Goal: Task Accomplishment & Management: Use online tool/utility

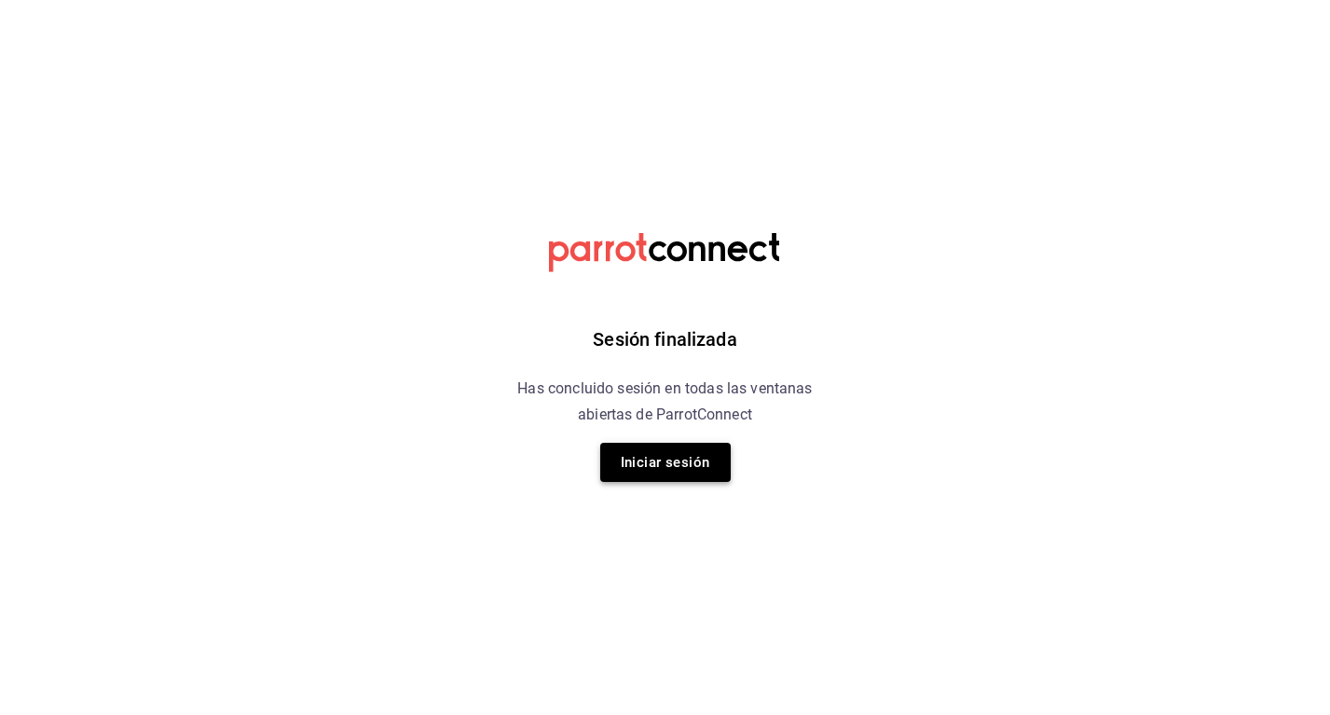
click at [700, 455] on button "Iniciar sesión" at bounding box center [665, 462] width 130 height 39
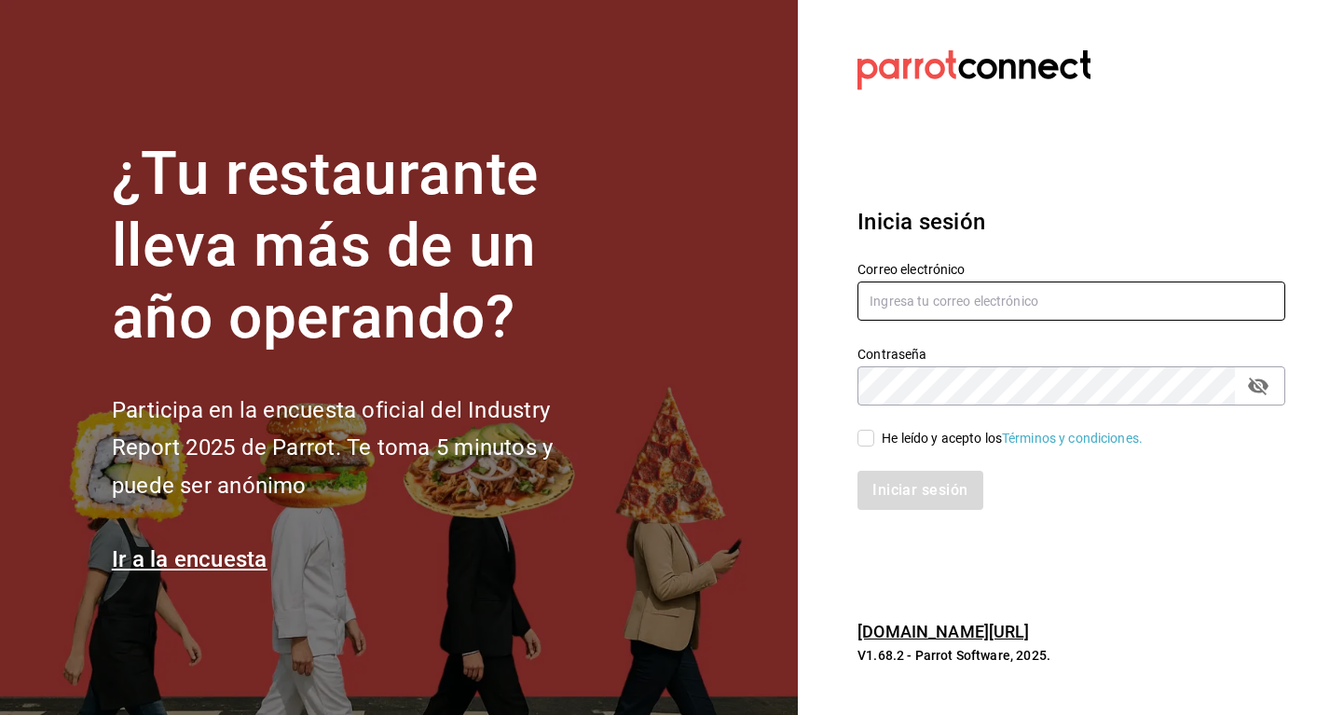
type input "[EMAIL_ADDRESS][DOMAIN_NAME]"
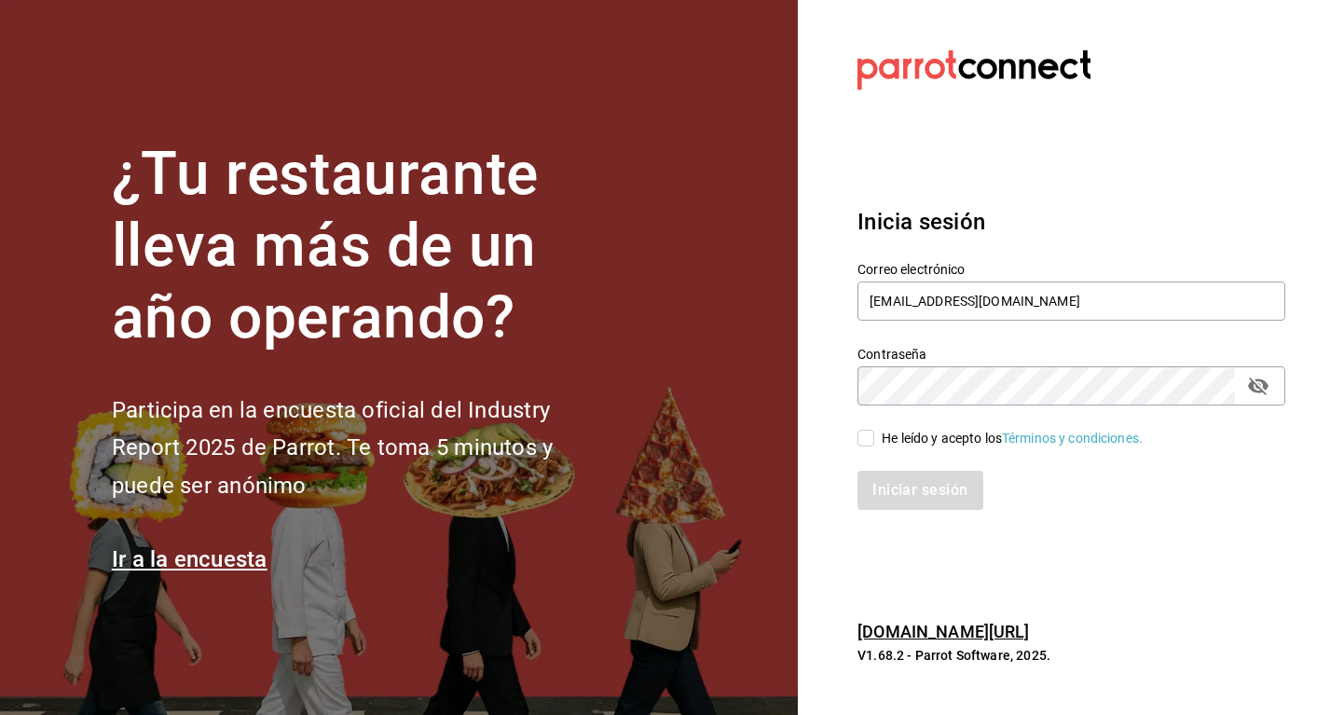
click at [871, 425] on div "He leído y acepto los Términos y condiciones." at bounding box center [1060, 426] width 450 height 43
click at [871, 432] on input "He leído y acepto los Términos y condiciones." at bounding box center [865, 438] width 17 height 17
checkbox input "true"
click at [897, 469] on div "Iniciar sesión" at bounding box center [1060, 479] width 450 height 62
click at [898, 478] on button "Iniciar sesión" at bounding box center [920, 490] width 127 height 39
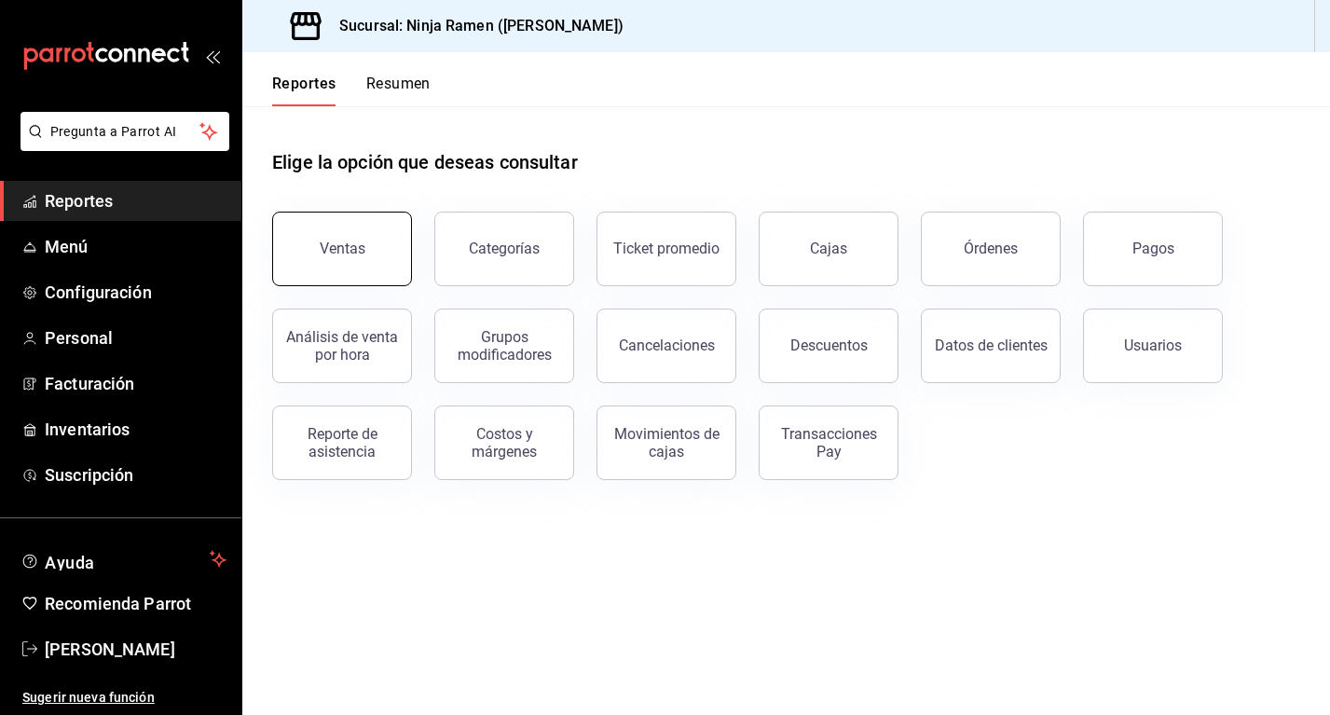
click at [380, 250] on button "Ventas" at bounding box center [342, 249] width 140 height 75
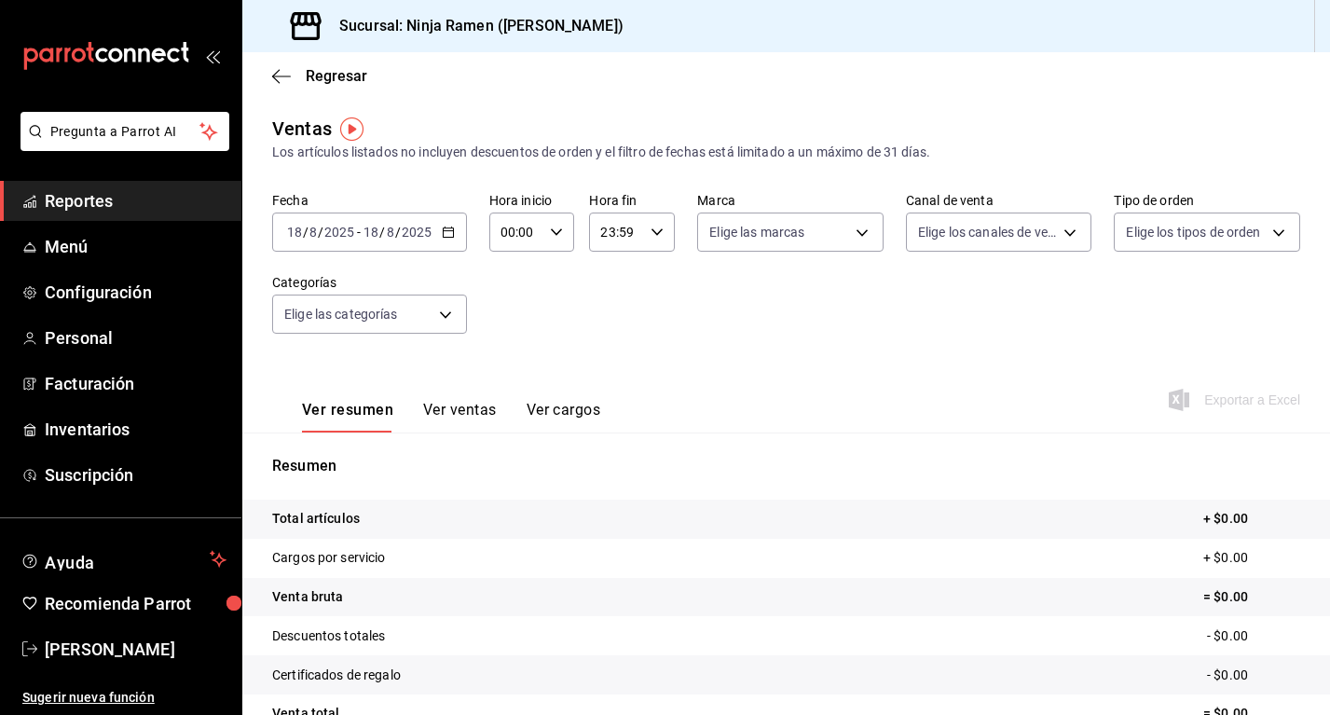
click at [428, 230] on input "2025" at bounding box center [417, 232] width 32 height 15
click at [442, 230] on icon "button" at bounding box center [448, 232] width 13 height 13
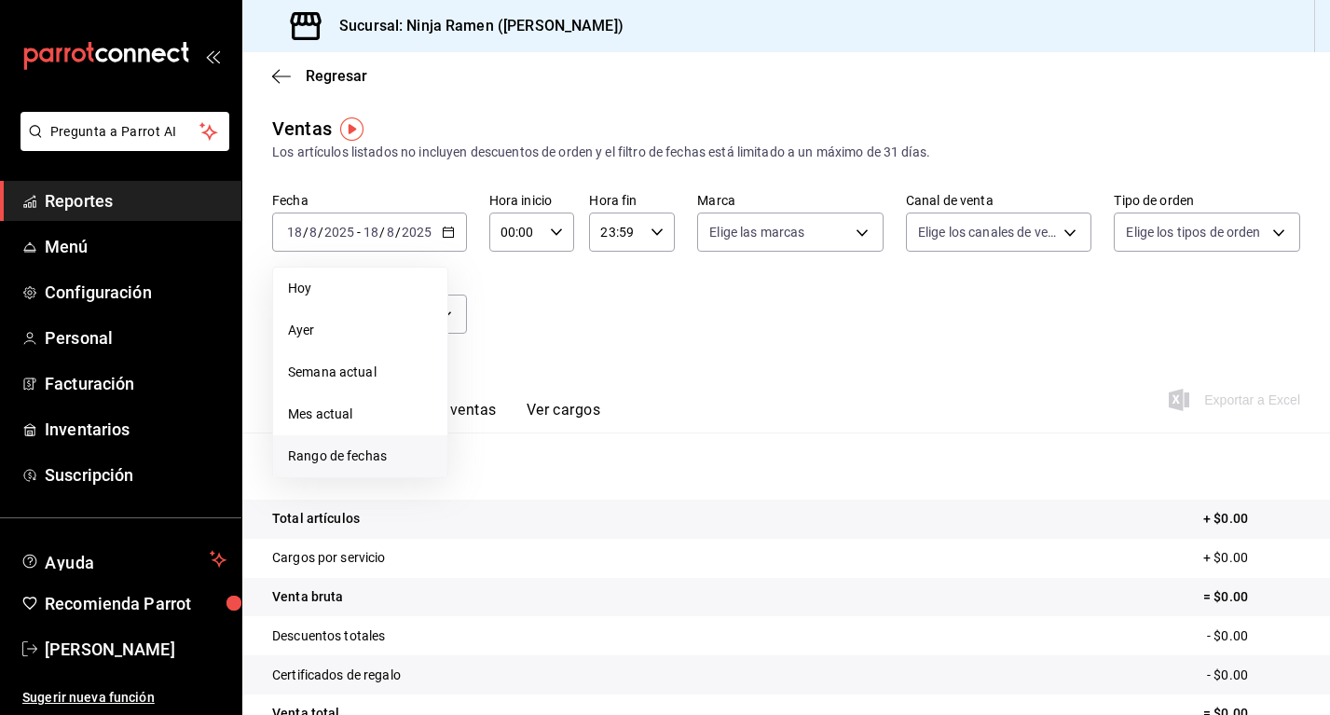
click at [376, 445] on li "Rango de fechas" at bounding box center [360, 456] width 174 height 42
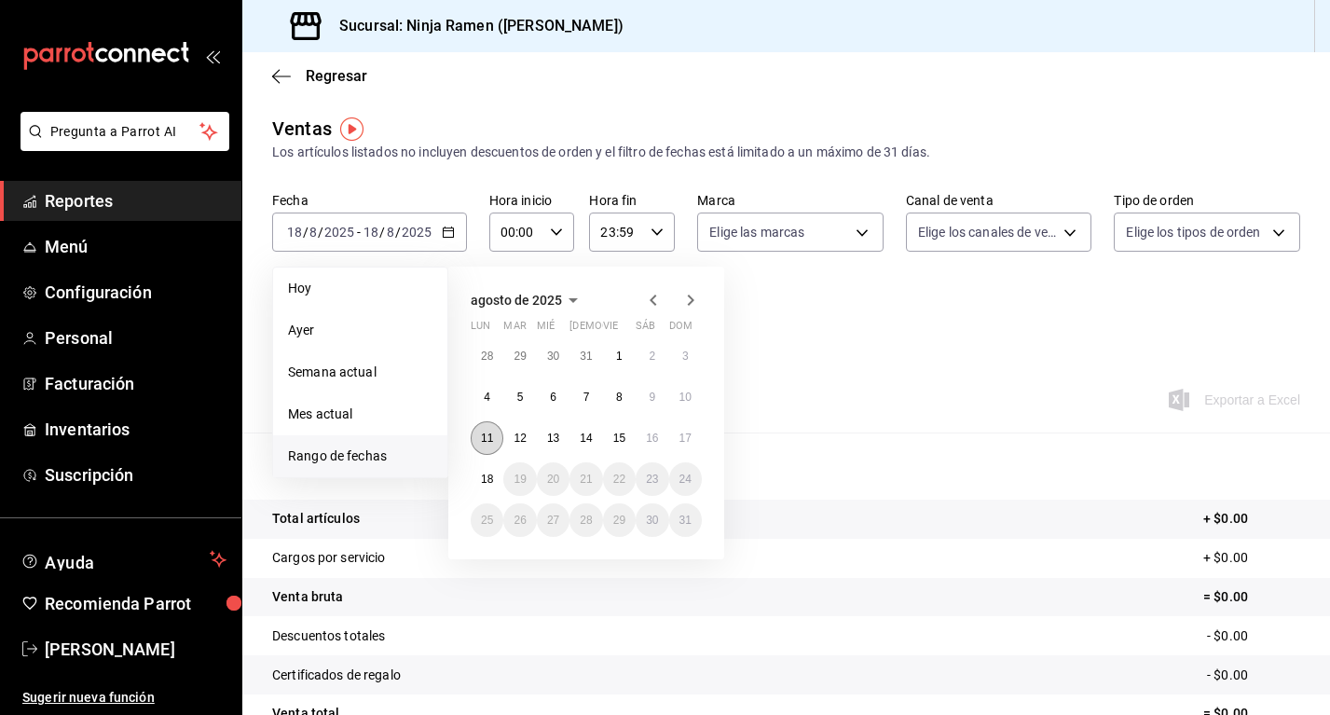
click at [494, 433] on button "11" at bounding box center [487, 438] width 33 height 34
click at [680, 435] on abbr "17" at bounding box center [685, 438] width 12 height 13
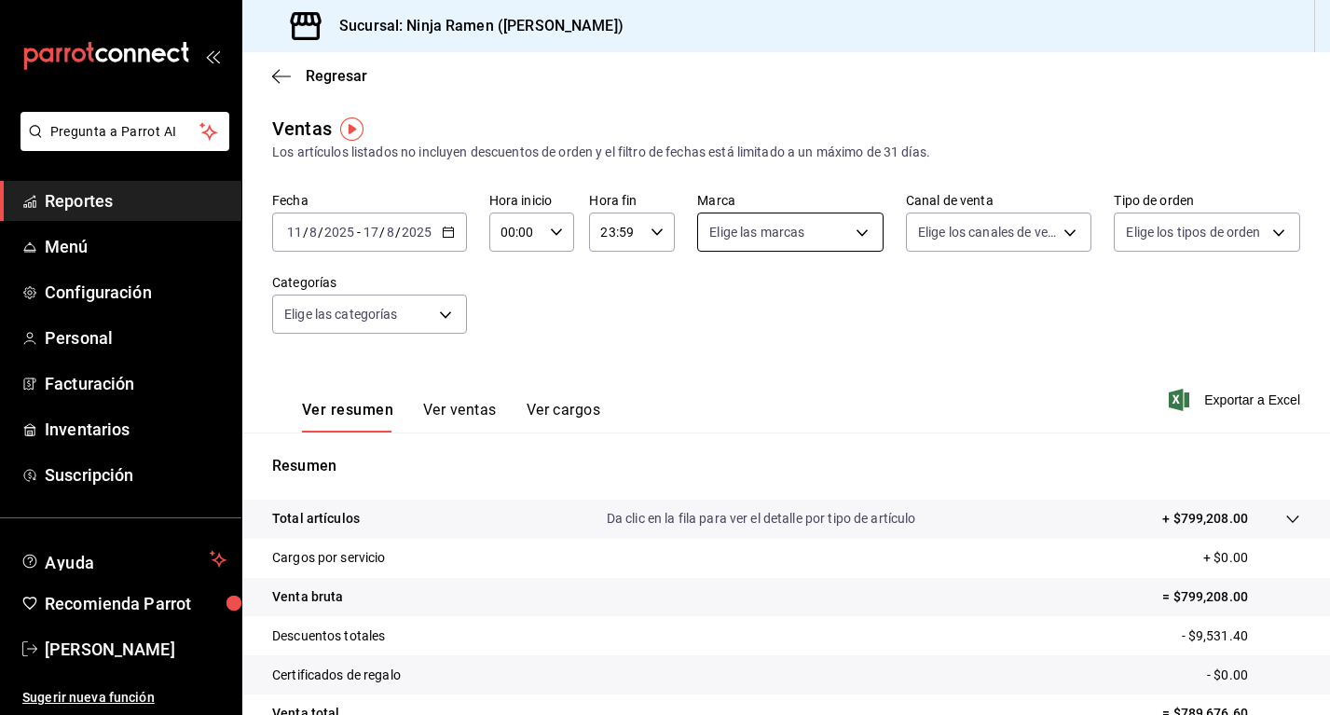
click at [752, 226] on body "Pregunta a Parrot AI Reportes Menú Configuración Personal Facturación Inventari…" at bounding box center [665, 357] width 1330 height 715
click at [775, 305] on span "Ver todas" at bounding box center [773, 305] width 57 height 20
type input "f1c4bc62-ae1b-460a-8452-fb11a1227052"
checkbox input "true"
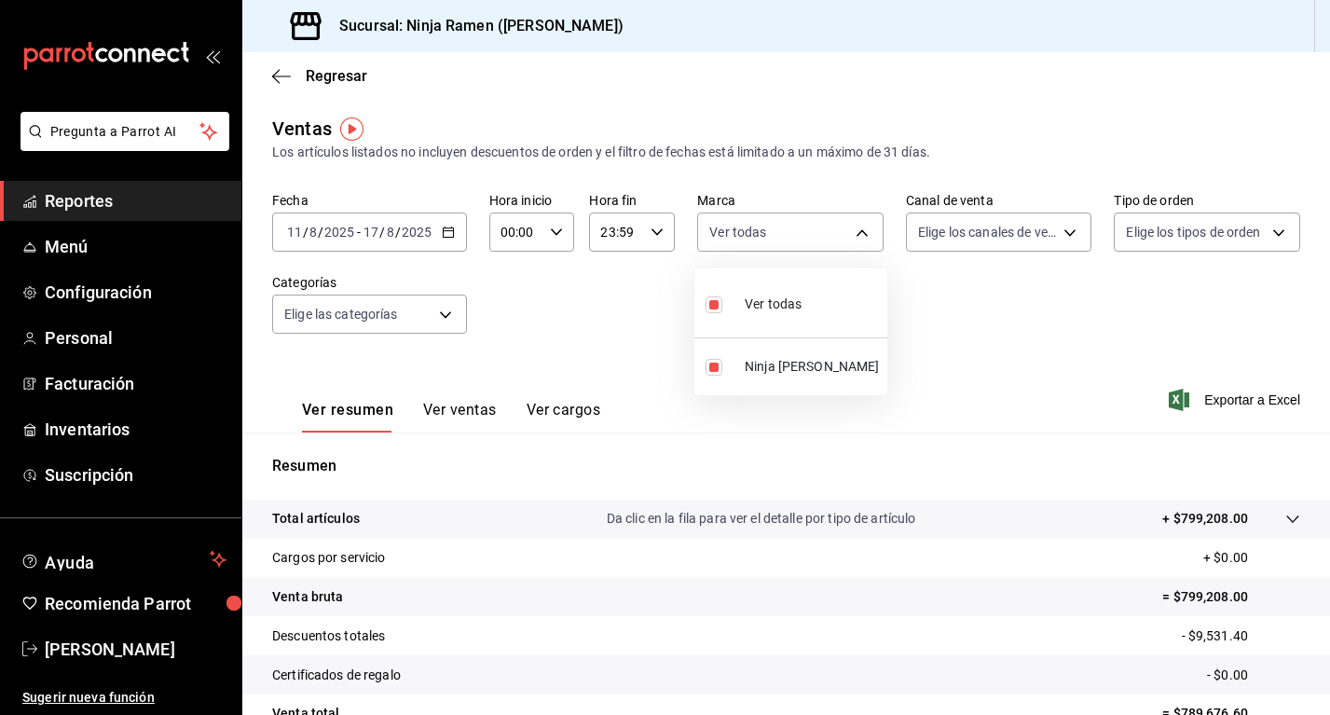
click at [961, 238] on div at bounding box center [665, 357] width 1330 height 715
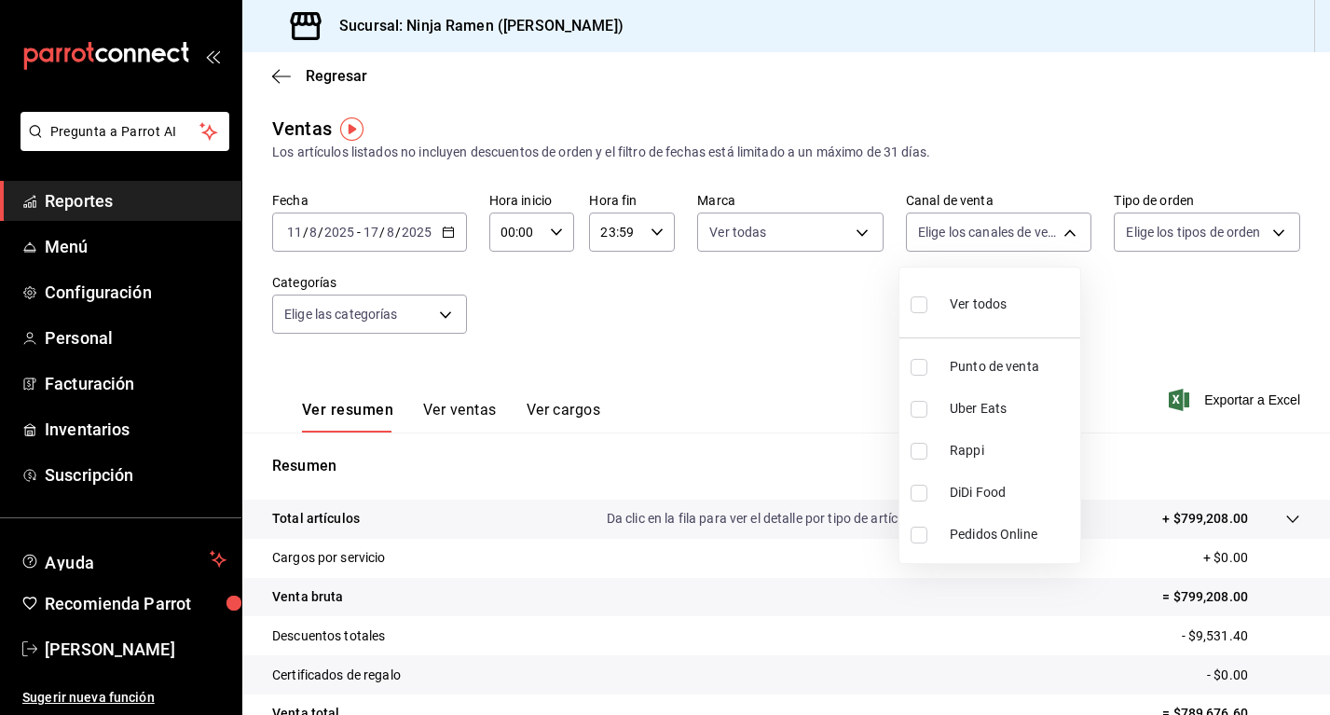
click at [961, 238] on body "Pregunta a Parrot AI Reportes Menú Configuración Personal Facturación Inventari…" at bounding box center [665, 357] width 1330 height 715
click at [937, 315] on div "Ver todos" at bounding box center [959, 302] width 96 height 40
type input "PARROT,UBER_EATS,RAPPI,DIDI_FOOD,ONLINE"
checkbox input "true"
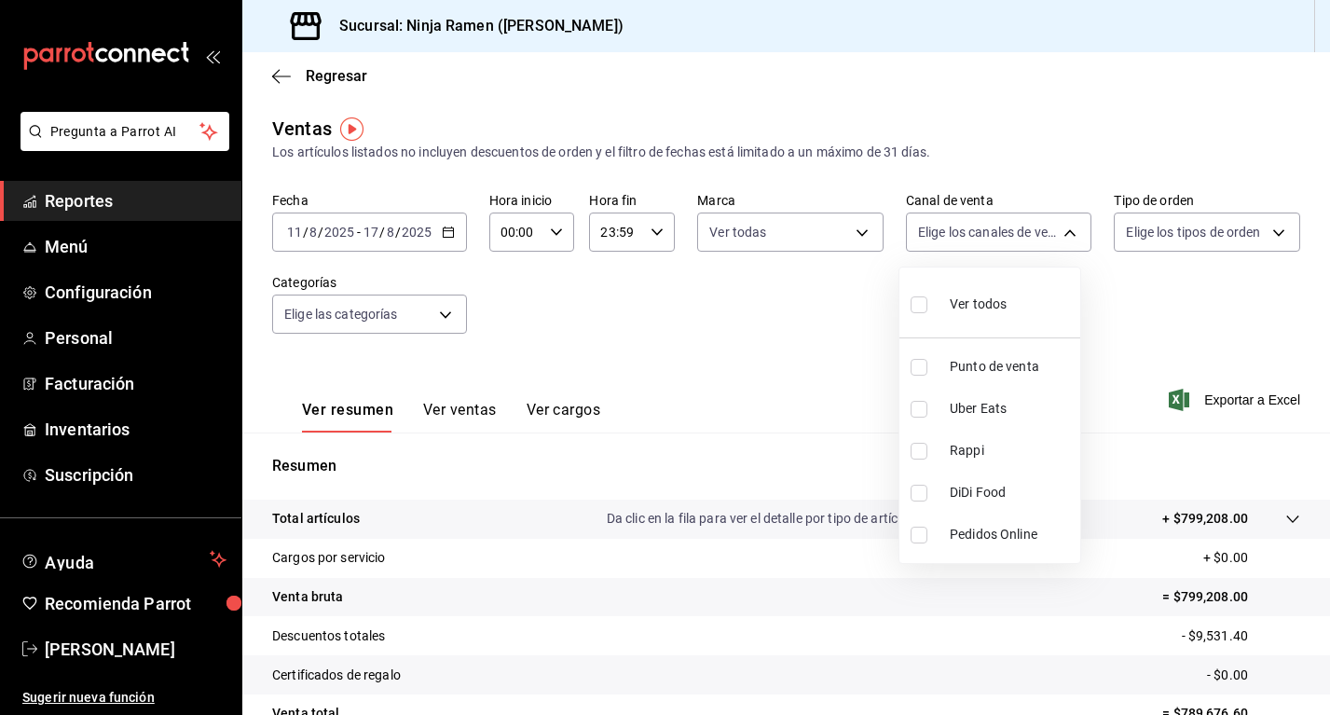
checkbox input "true"
click at [1241, 247] on div at bounding box center [665, 357] width 1330 height 715
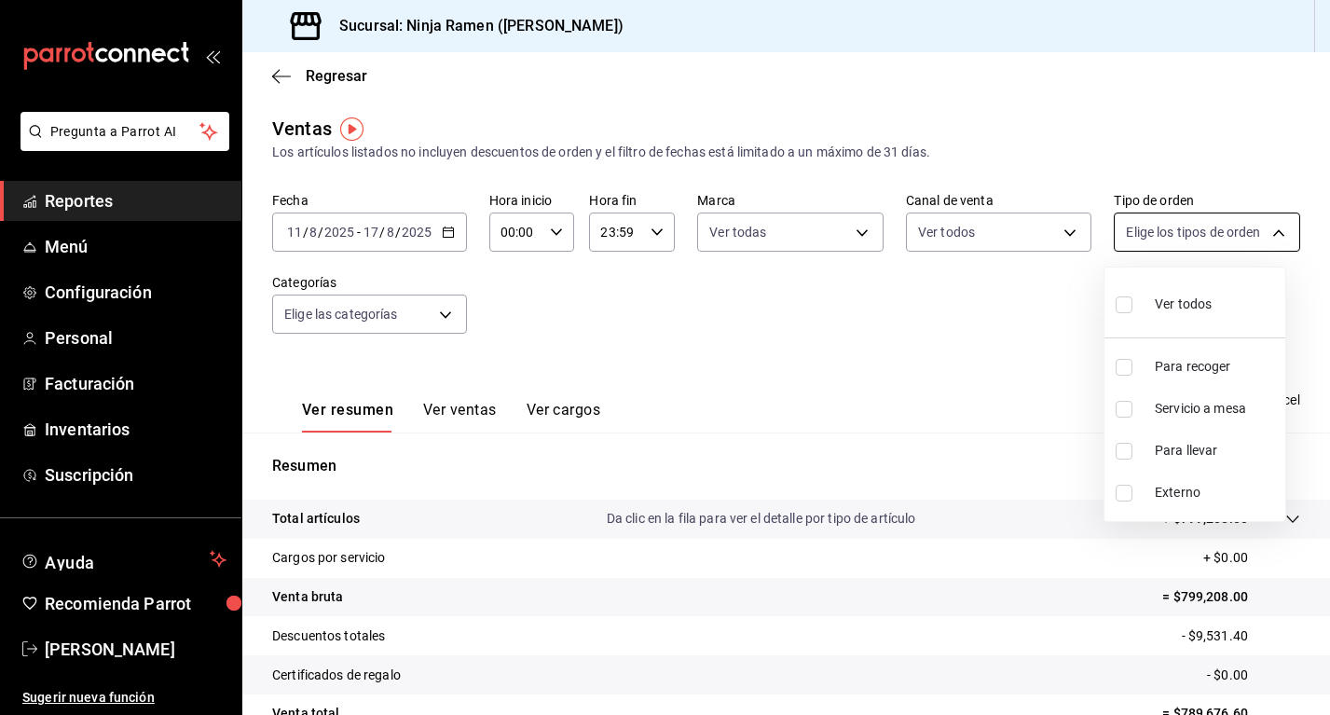
click at [1241, 247] on body "Pregunta a Parrot AI Reportes Menú Configuración Personal Facturación Inventari…" at bounding box center [665, 357] width 1330 height 715
click at [1258, 289] on li "Ver todos" at bounding box center [1194, 302] width 181 height 55
type input "08d727f2-252f-4c2e-8340-c4ecdcd0c5f8,ac757447-2e02-471b-9597-13441518e5c5,2e2be…"
checkbox input "true"
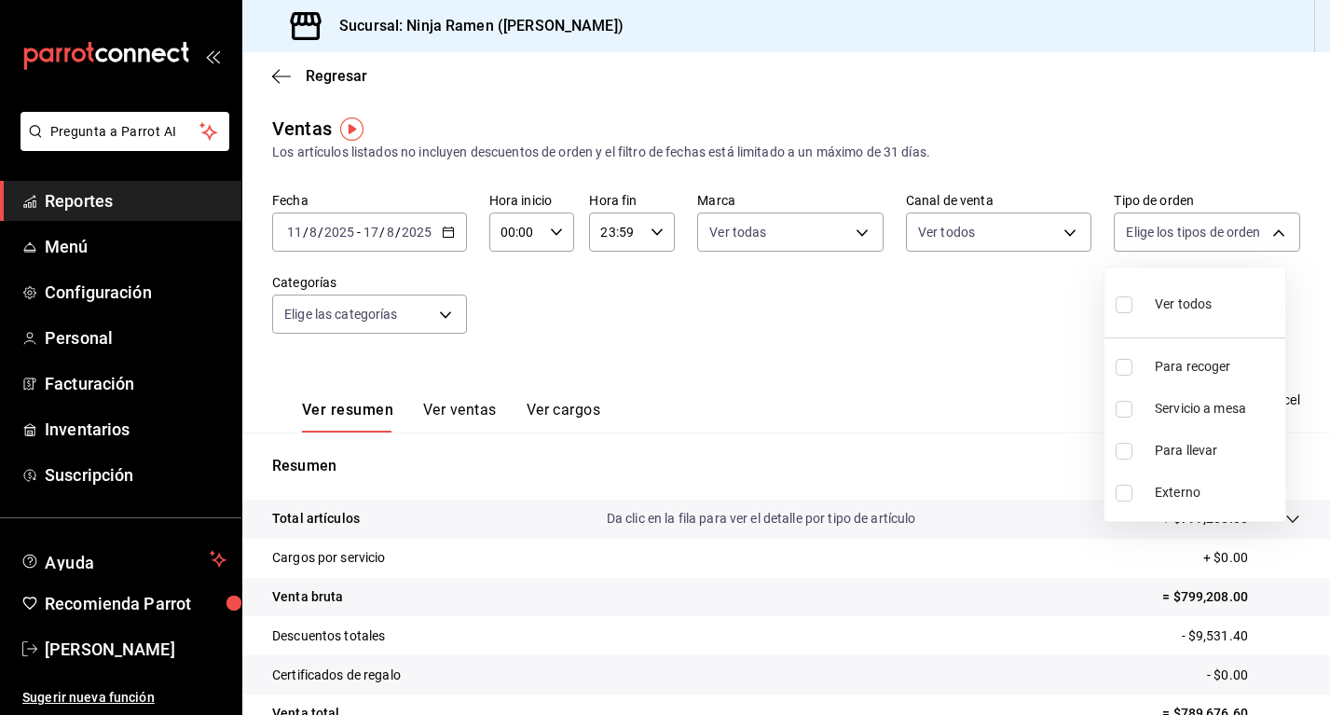
checkbox input "true"
click at [378, 310] on div at bounding box center [665, 357] width 1330 height 715
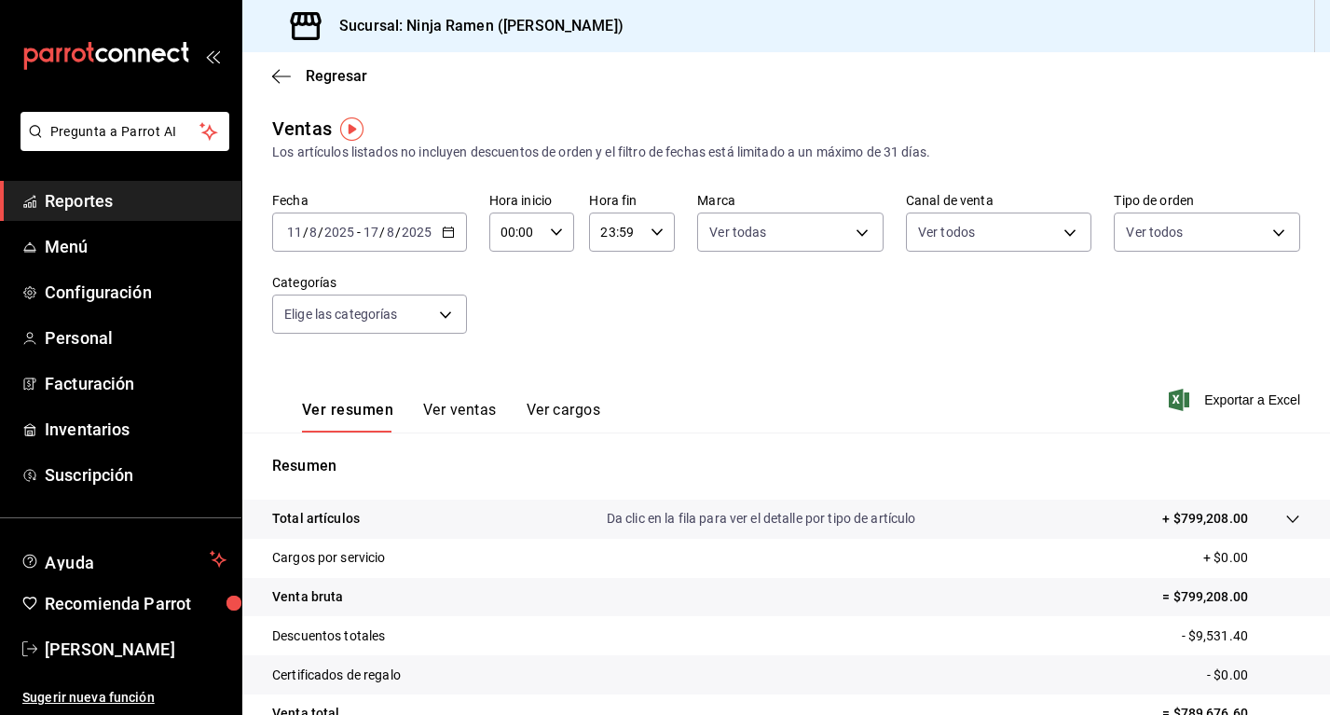
click at [385, 312] on body "Pregunta a Parrot AI Reportes Menú Configuración Personal Facturación Inventari…" at bounding box center [665, 357] width 1330 height 715
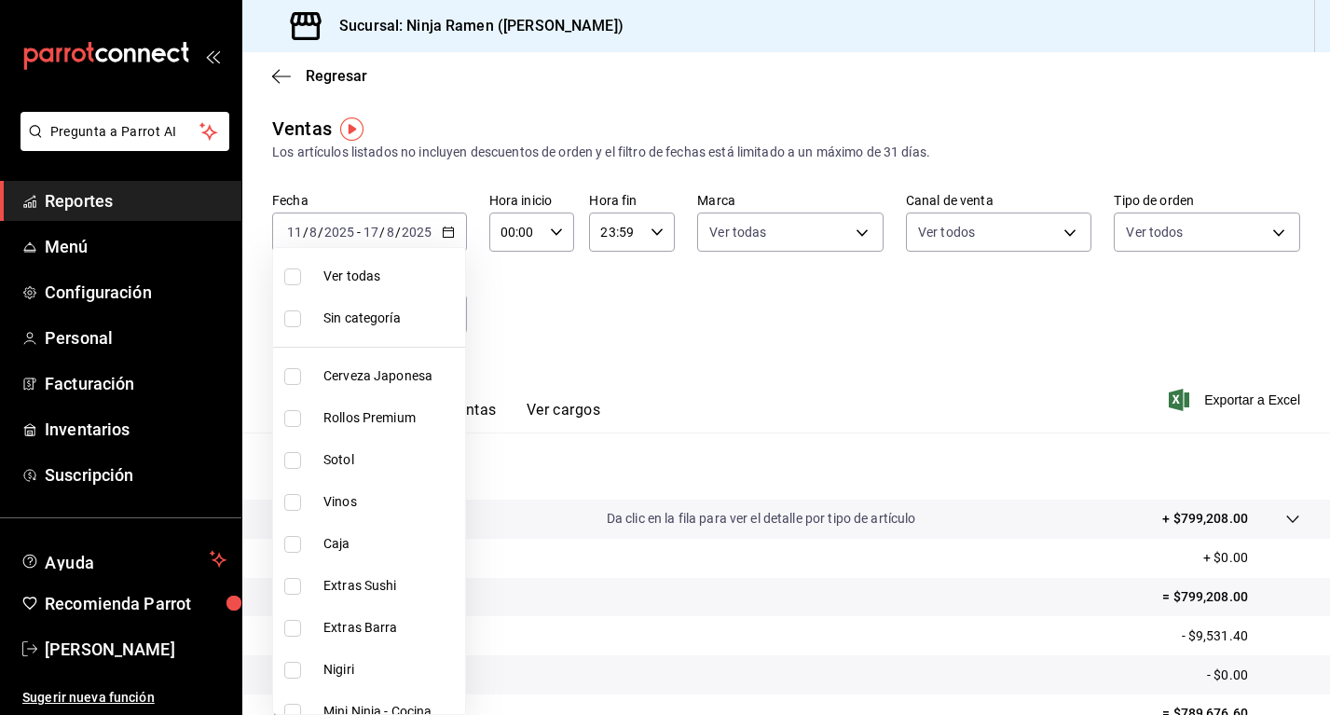
click at [414, 377] on span "Cerveza Japonesa" at bounding box center [390, 376] width 134 height 20
type input "7cc8eb8b-6253-4619-bf5d-7890dd3620f5"
checkbox input "true"
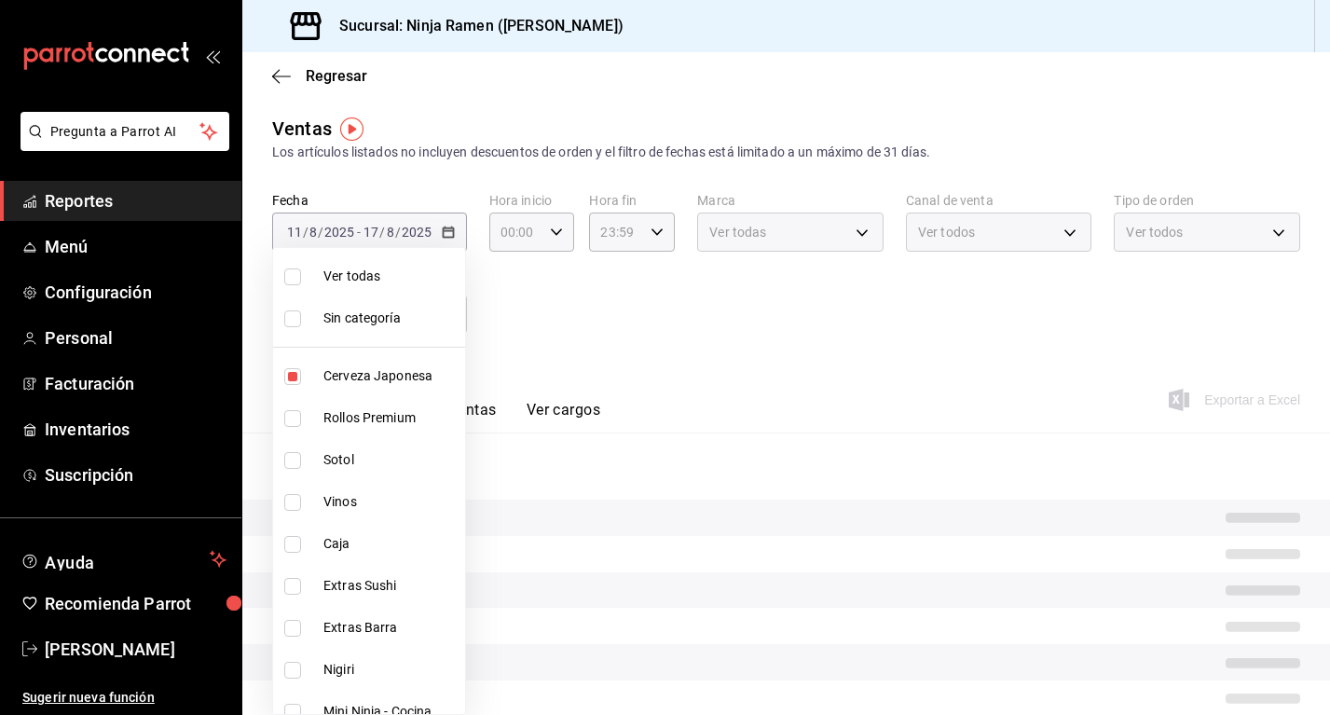
click at [388, 461] on span "Sotol" at bounding box center [390, 460] width 134 height 20
type input "7cc8eb8b-6253-4619-bf5d-7890dd3620f5,dab5d3bb-769f-4ec7-af91-3c1ad7d0cbee"
checkbox input "true"
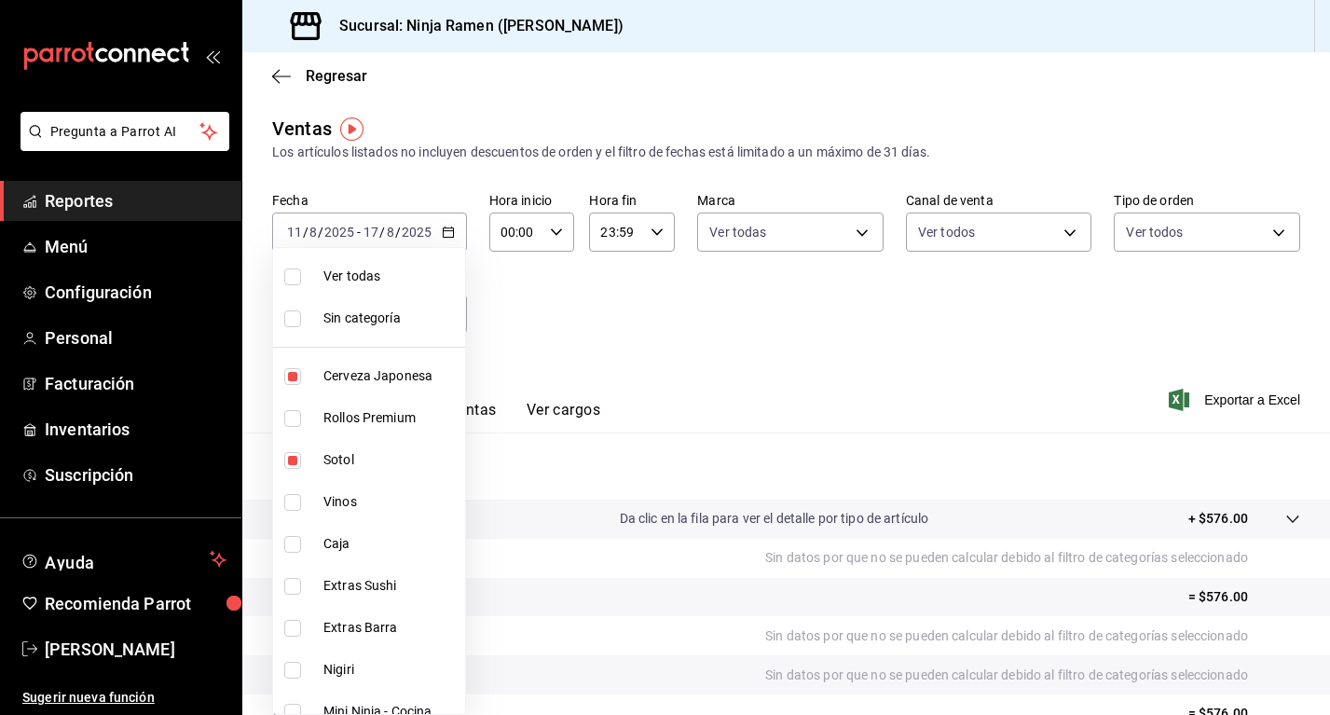
click at [385, 507] on span "Vinos" at bounding box center [390, 502] width 134 height 20
type input "7cc8eb8b-6253-4619-bf5d-7890dd3620f5,dab5d3bb-769f-4ec7-af91-3c1ad7d0cbee,92d2d…"
checkbox input "true"
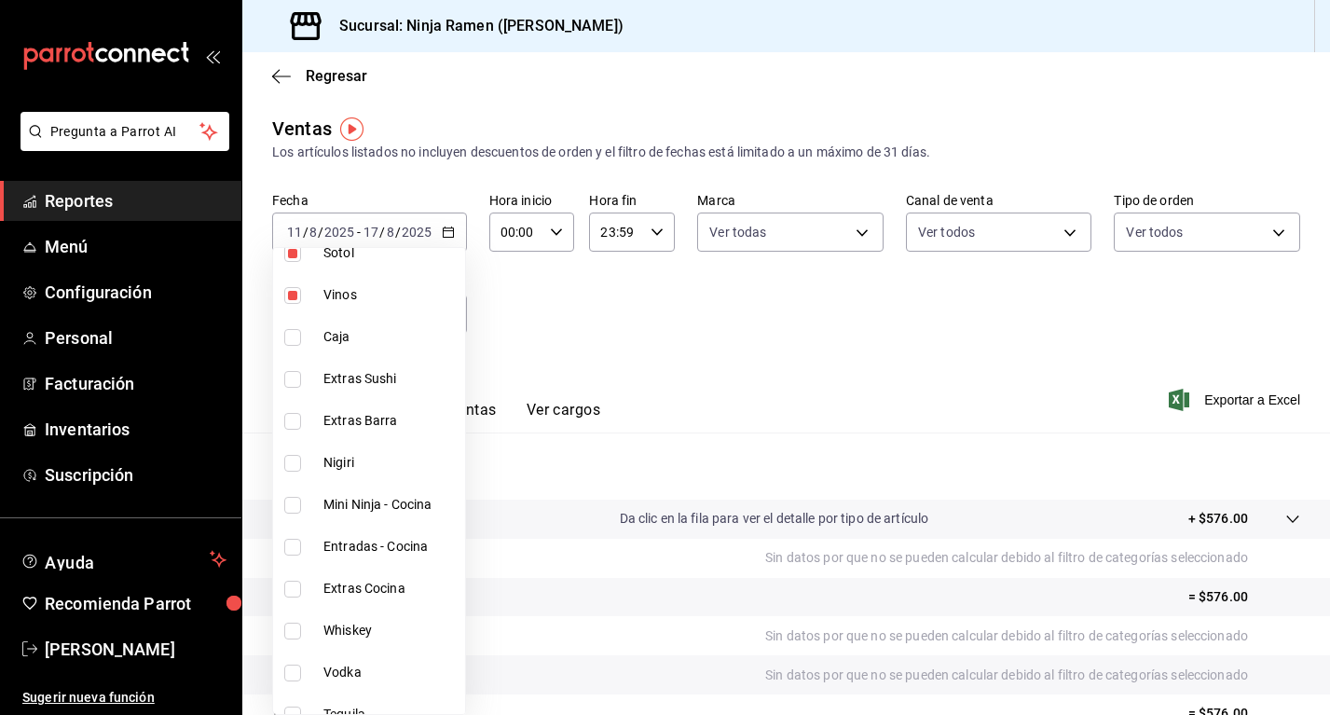
scroll to position [256, 0]
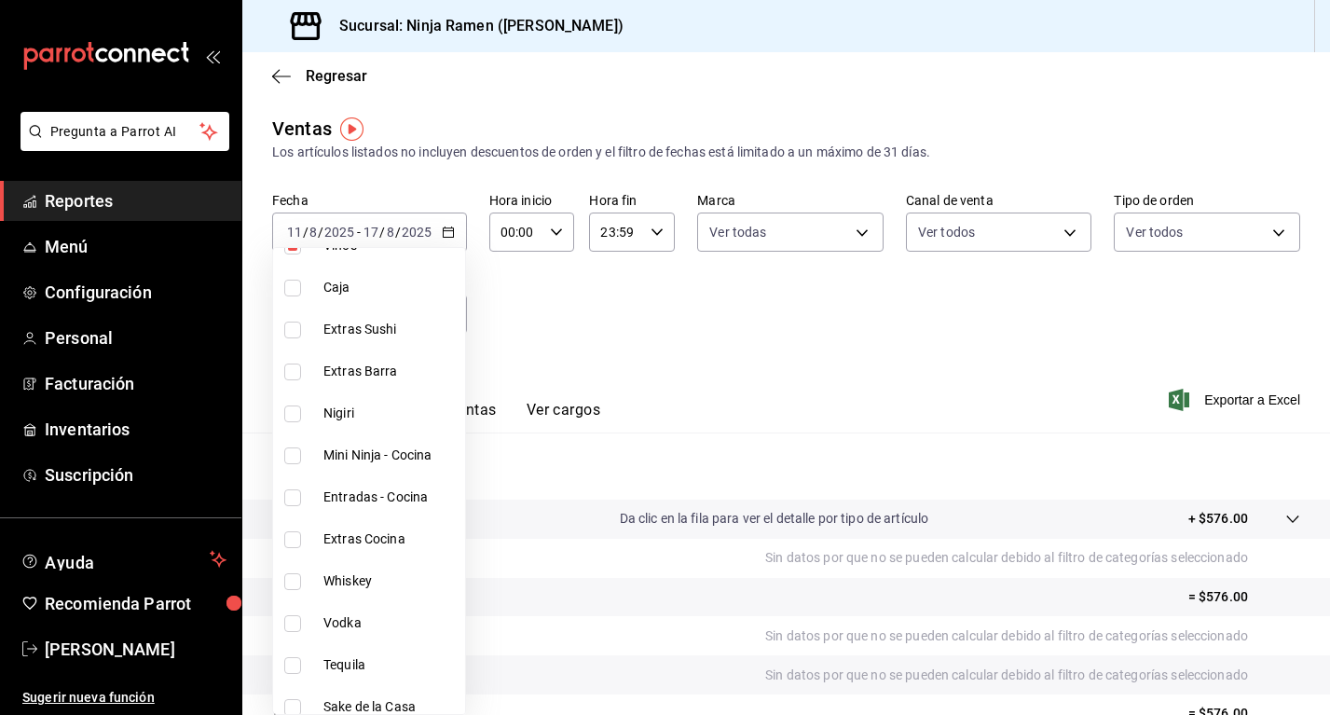
click at [363, 614] on span "Vodka" at bounding box center [390, 623] width 134 height 20
type input "7cc8eb8b-6253-4619-bf5d-7890dd3620f5,dab5d3bb-769f-4ec7-af91-3c1ad7d0cbee,92d2d…"
checkbox input "true"
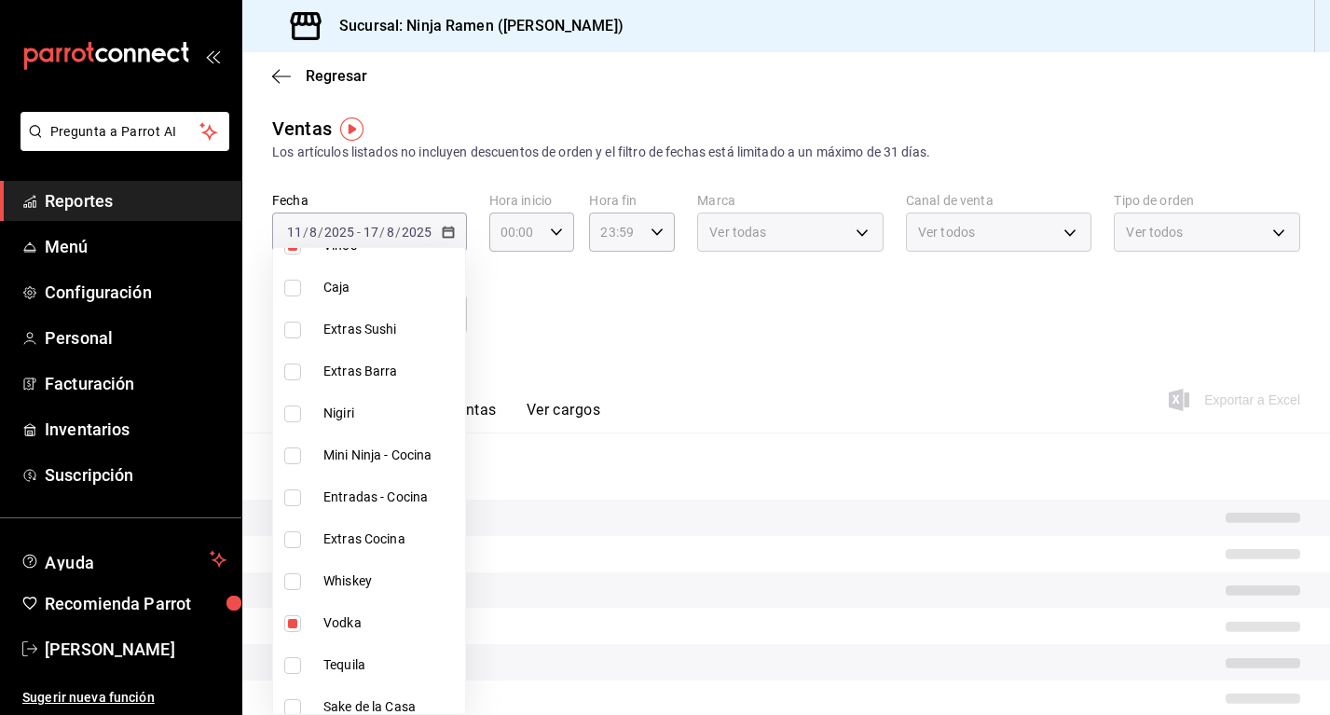
click at [363, 594] on li "Whiskey" at bounding box center [369, 581] width 192 height 42
type input "7cc8eb8b-6253-4619-bf5d-7890dd3620f5,dab5d3bb-769f-4ec7-af91-3c1ad7d0cbee,92d2d…"
checkbox input "true"
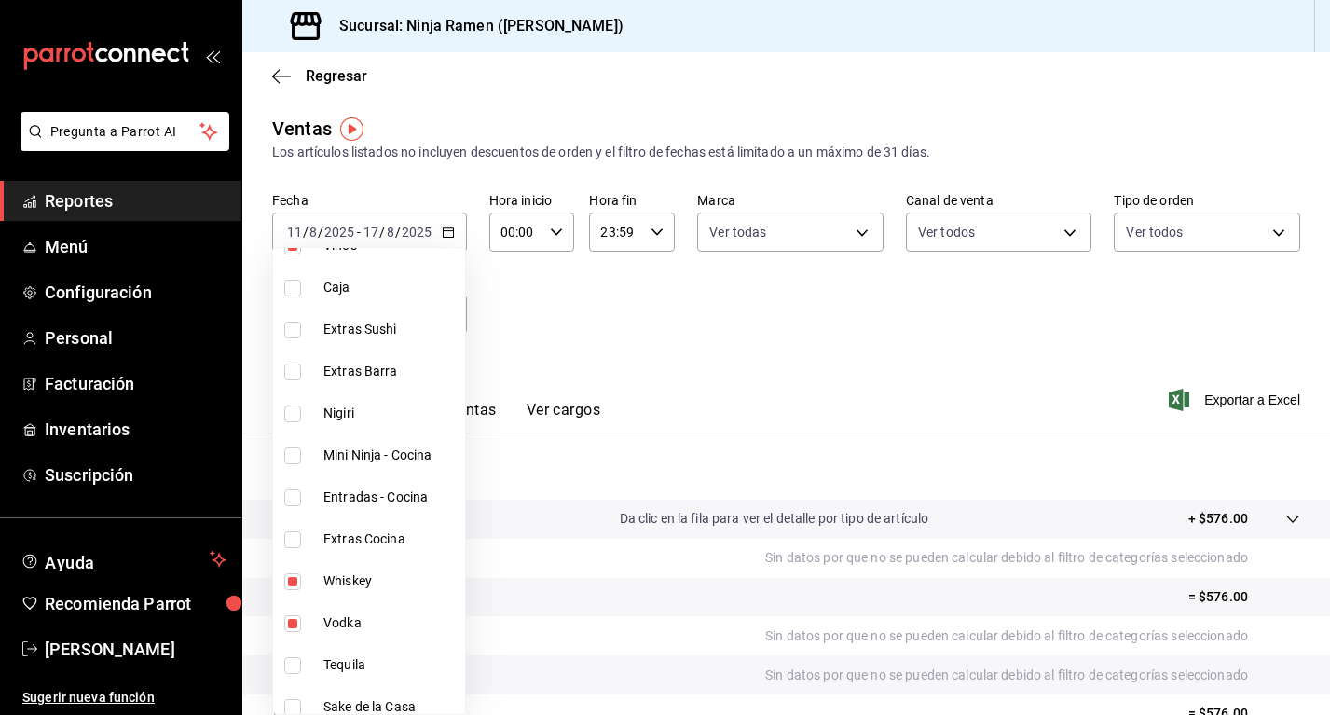
click at [379, 665] on span "Tequila" at bounding box center [390, 665] width 134 height 20
type input "7cc8eb8b-6253-4619-bf5d-7890dd3620f5,dab5d3bb-769f-4ec7-af91-3c1ad7d0cbee,92d2d…"
checkbox input "true"
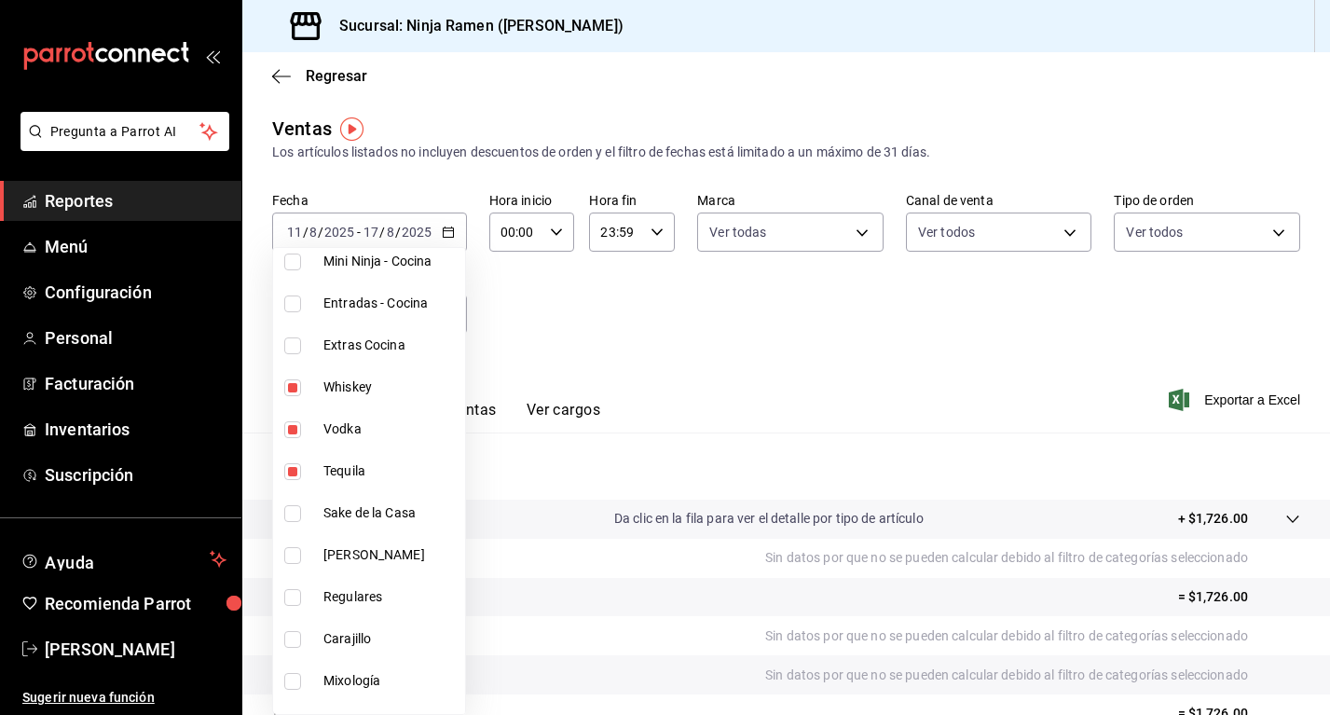
scroll to position [569, 0]
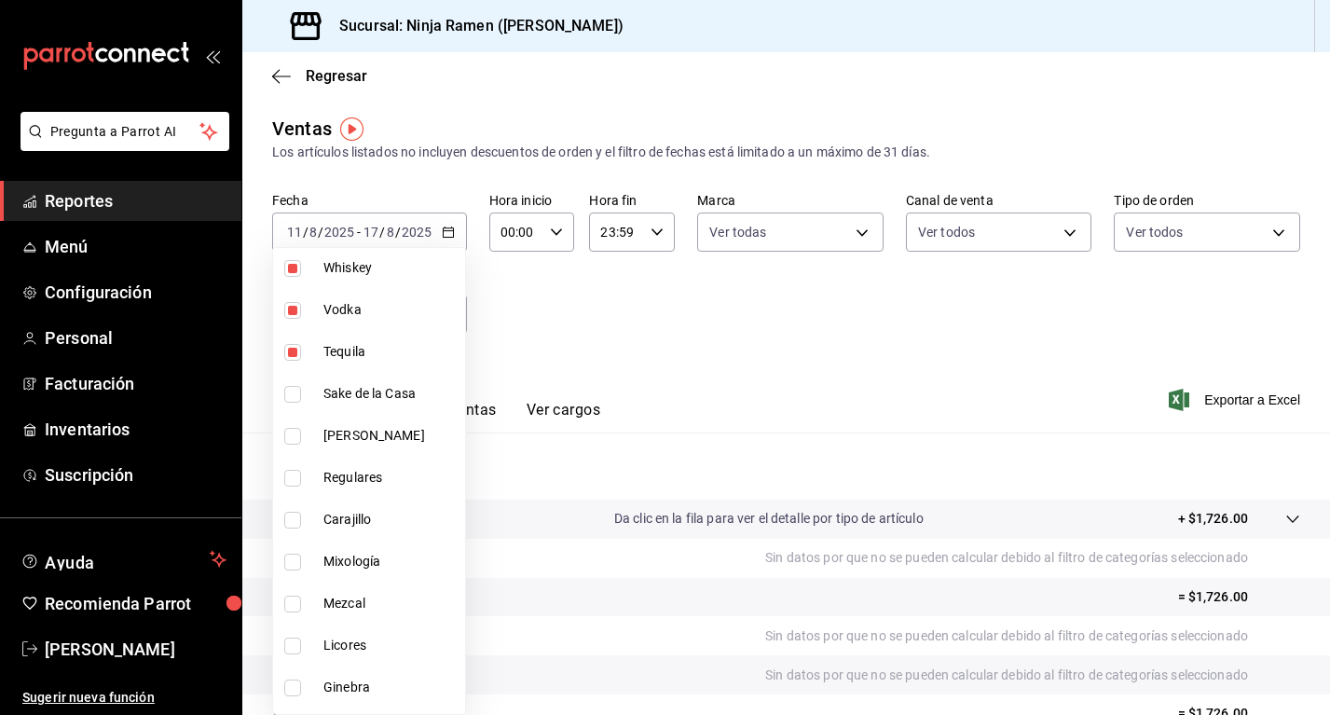
click at [367, 377] on li "Sake de la Casa" at bounding box center [369, 394] width 192 height 42
type input "7cc8eb8b-6253-4619-bf5d-7890dd3620f5,dab5d3bb-769f-4ec7-af91-3c1ad7d0cbee,92d2d…"
checkbox input "true"
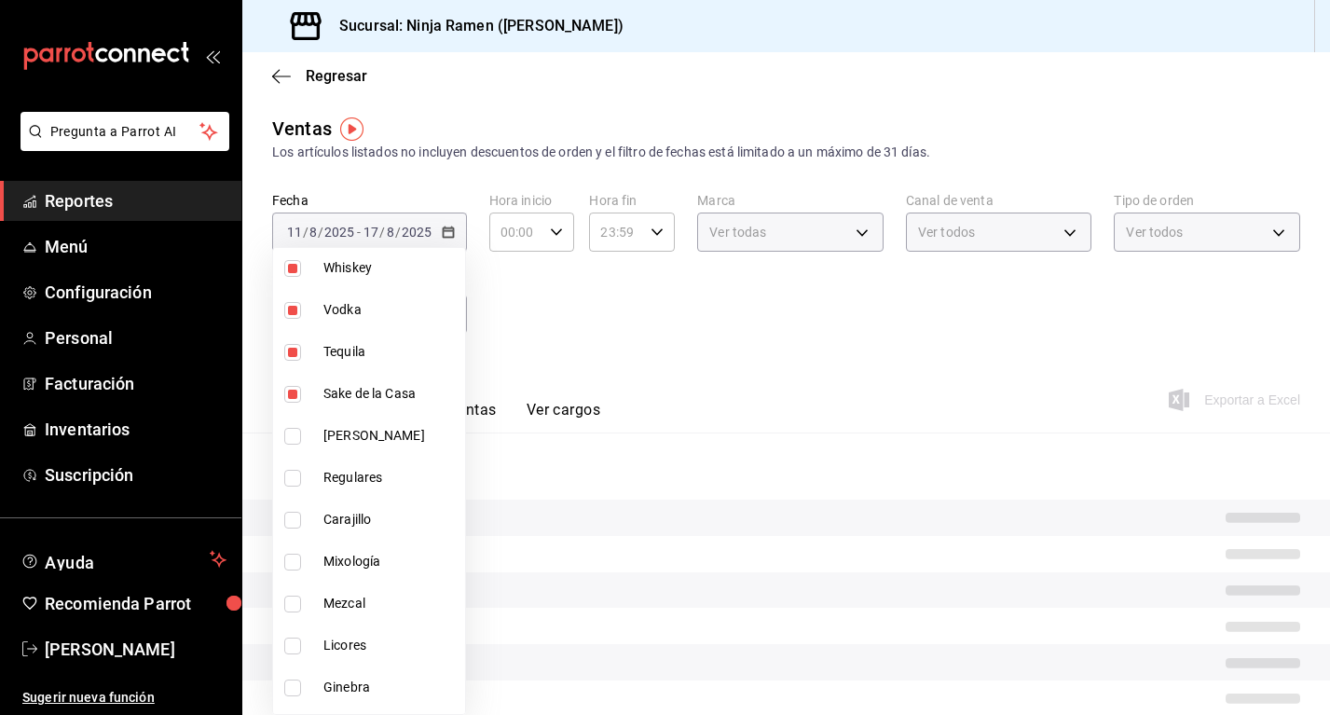
click at [387, 438] on span "Ron" at bounding box center [390, 436] width 134 height 20
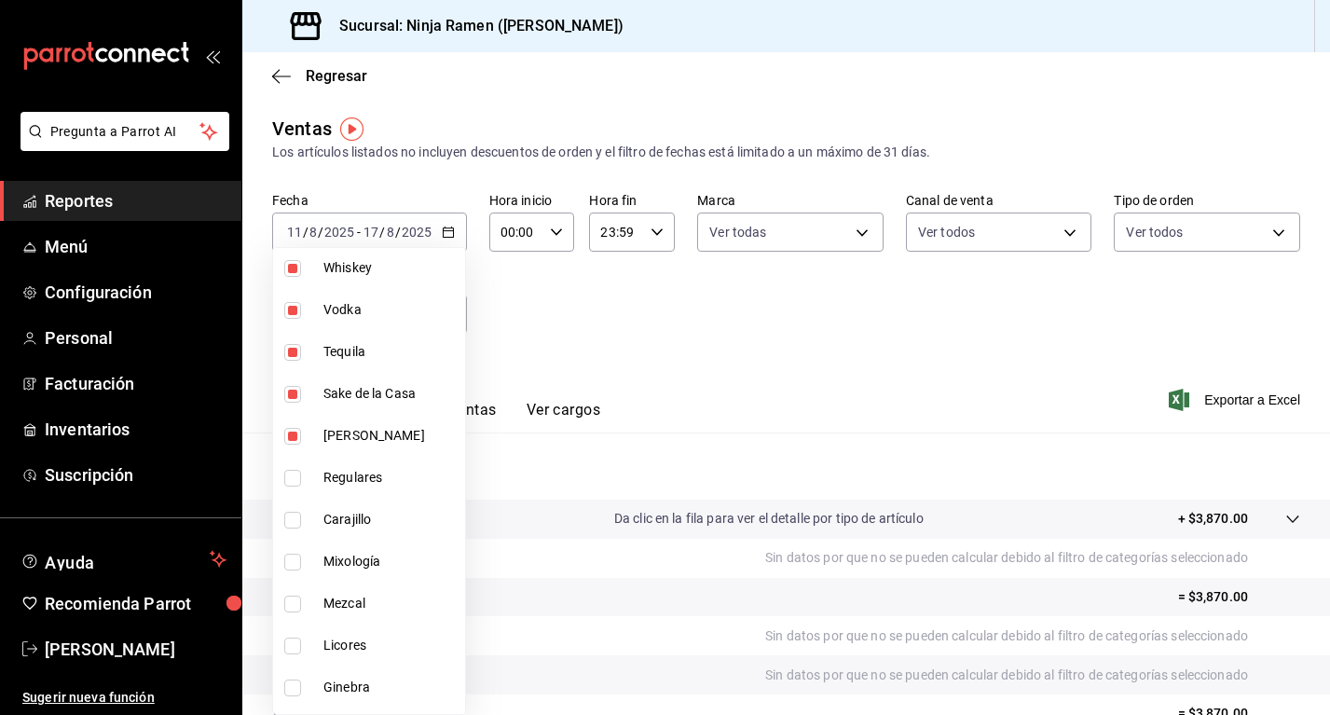
type input "7cc8eb8b-6253-4619-bf5d-7890dd3620f5,dab5d3bb-769f-4ec7-af91-3c1ad7d0cbee,92d2d…"
checkbox input "true"
click at [375, 472] on span "Regulares" at bounding box center [390, 478] width 134 height 20
type input "7cc8eb8b-6253-4619-bf5d-7890dd3620f5,dab5d3bb-769f-4ec7-af91-3c1ad7d0cbee,92d2d…"
checkbox input "true"
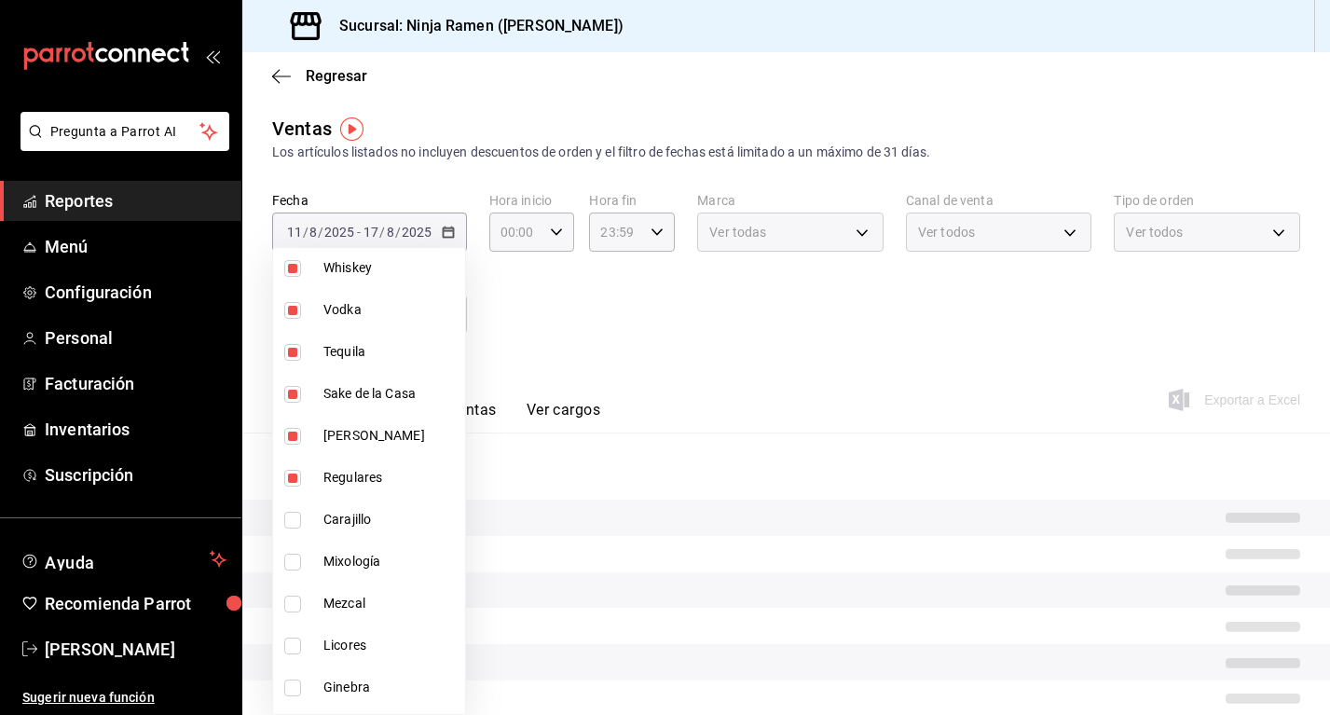
click at [383, 513] on span "Carajillo" at bounding box center [390, 520] width 134 height 20
type input "7cc8eb8b-6253-4619-bf5d-7890dd3620f5,dab5d3bb-769f-4ec7-af91-3c1ad7d0cbee,92d2d…"
checkbox input "true"
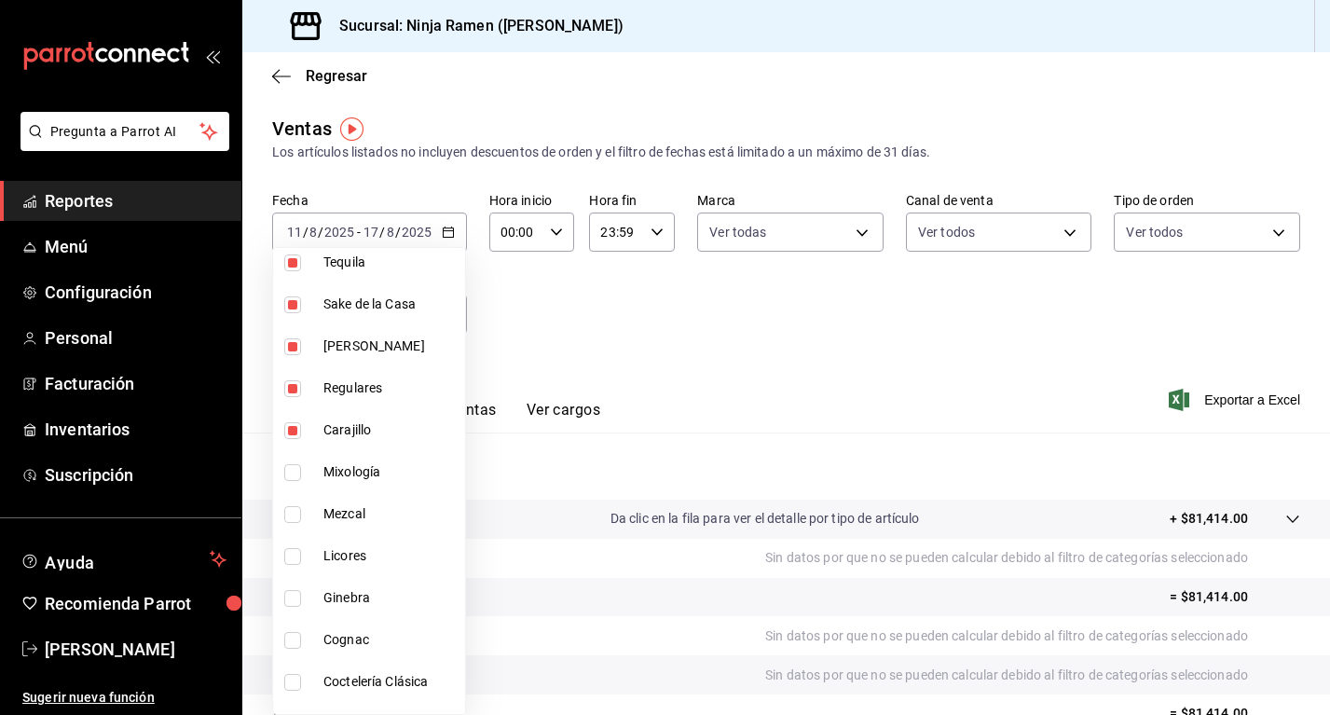
click at [375, 484] on li "Mixología" at bounding box center [369, 472] width 192 height 42
type input "7cc8eb8b-6253-4619-bf5d-7890dd3620f5,dab5d3bb-769f-4ec7-af91-3c1ad7d0cbee,92d2d…"
checkbox input "true"
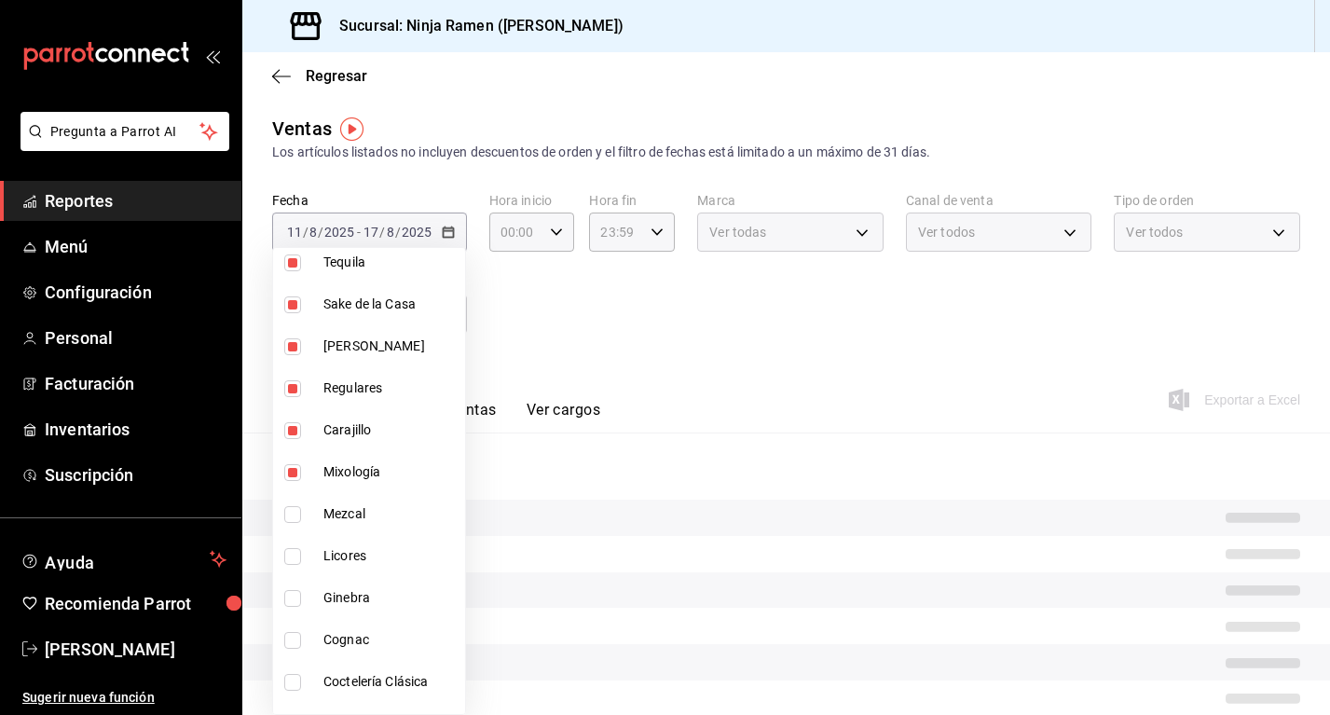
click at [377, 529] on li "Mezcal" at bounding box center [369, 514] width 192 height 42
type input "7cc8eb8b-6253-4619-bf5d-7890dd3620f5,dab5d3bb-769f-4ec7-af91-3c1ad7d0cbee,92d2d…"
checkbox input "true"
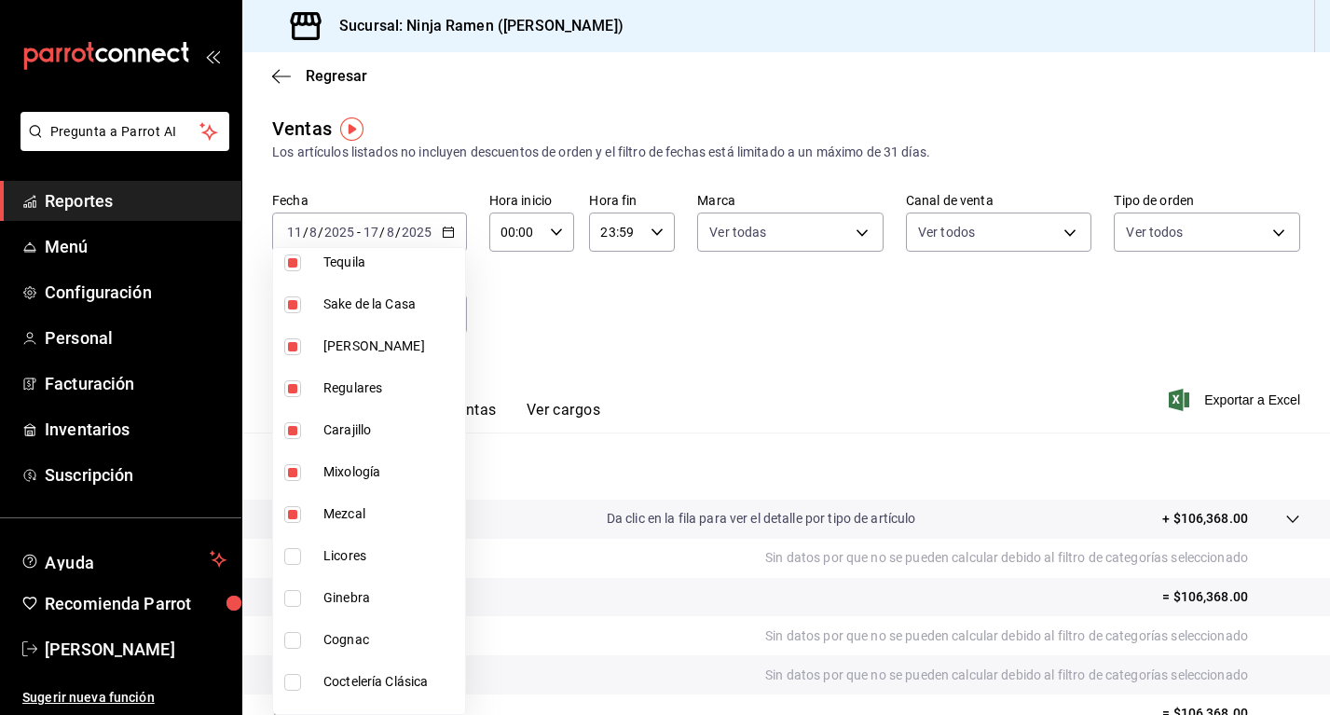
click at [378, 559] on span "Licores" at bounding box center [390, 556] width 134 height 20
type input "7cc8eb8b-6253-4619-bf5d-7890dd3620f5,dab5d3bb-769f-4ec7-af91-3c1ad7d0cbee,92d2d…"
checkbox input "true"
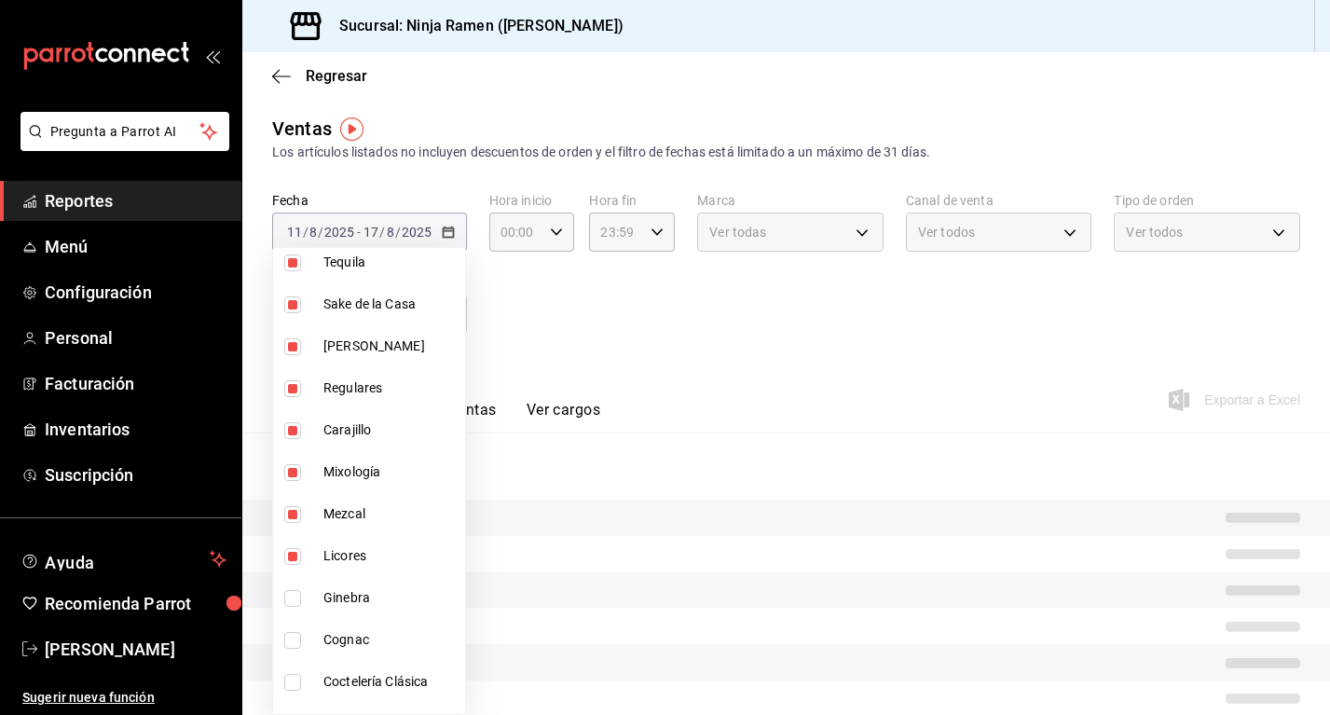
click at [382, 621] on li "Cognac" at bounding box center [369, 640] width 192 height 42
type input "7cc8eb8b-6253-4619-bf5d-7890dd3620f5,dab5d3bb-769f-4ec7-af91-3c1ad7d0cbee,92d2d…"
checkbox input "true"
click at [381, 610] on li "Ginebra" at bounding box center [369, 598] width 192 height 42
type input "7cc8eb8b-6253-4619-bf5d-7890dd3620f5,dab5d3bb-769f-4ec7-af91-3c1ad7d0cbee,92d2d…"
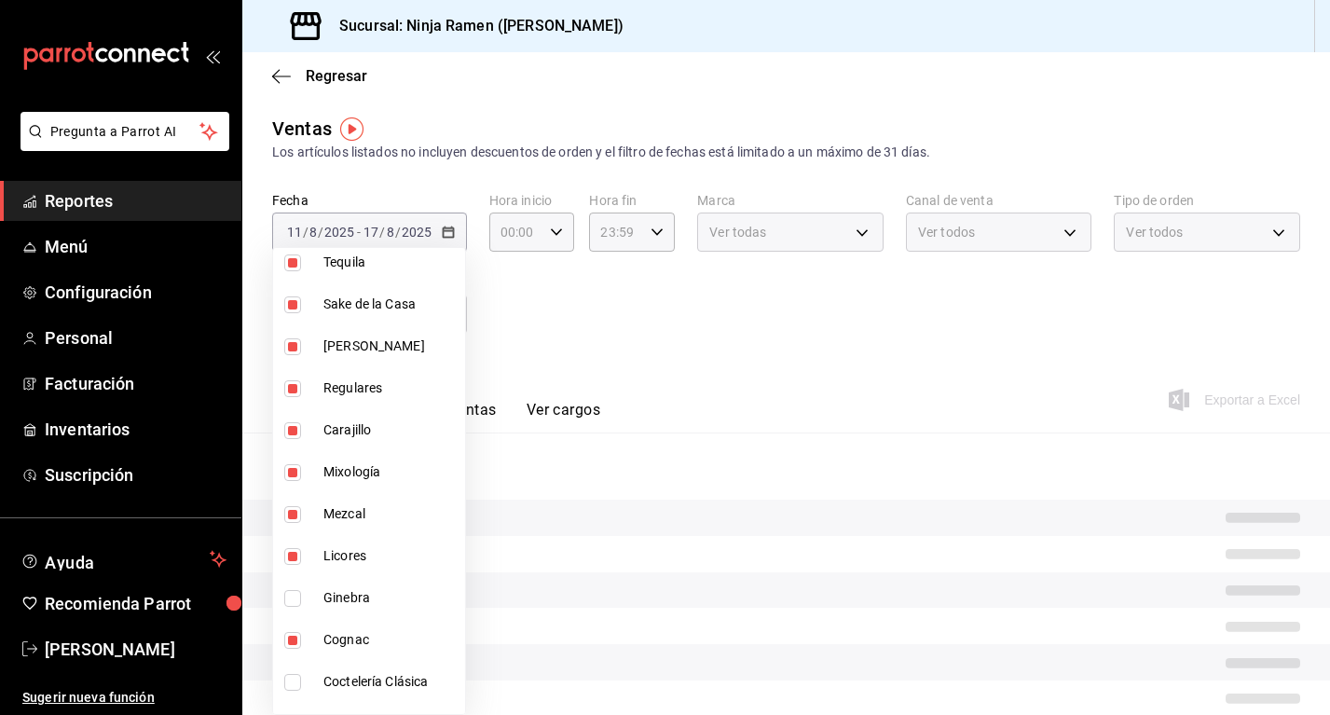
checkbox input "true"
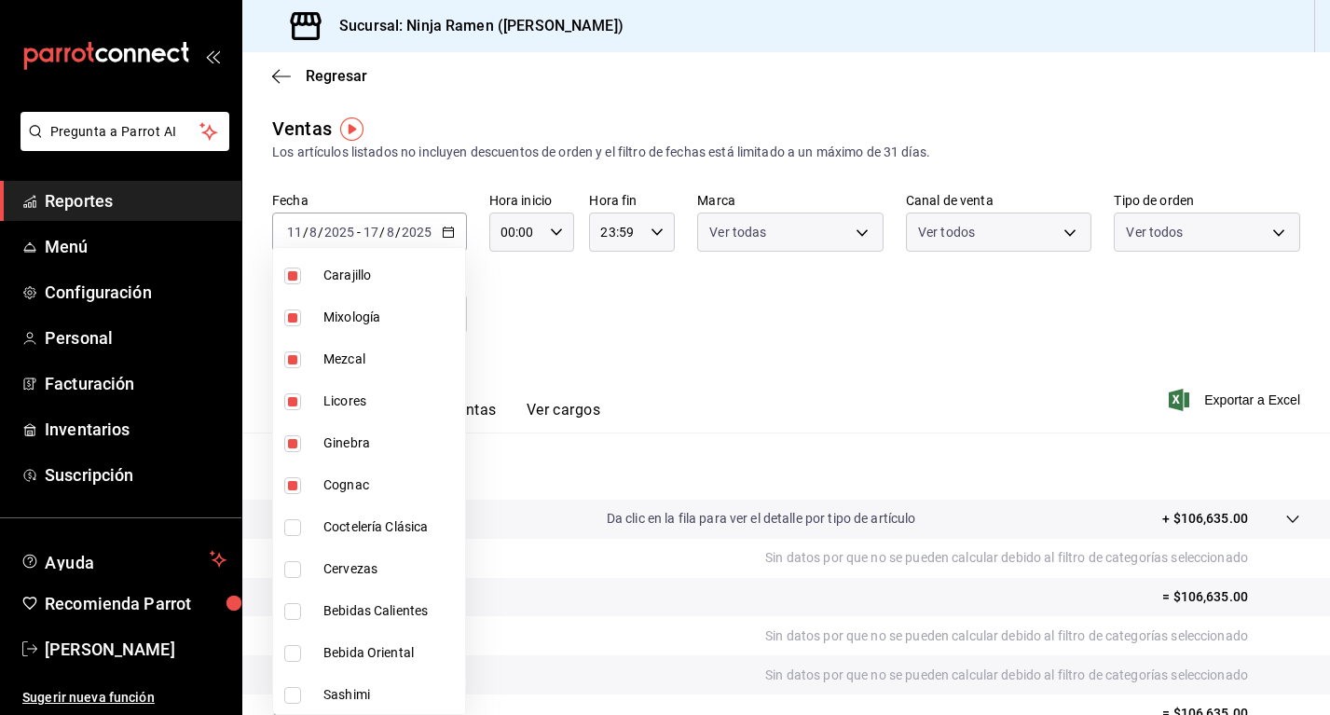
scroll to position [970, 0]
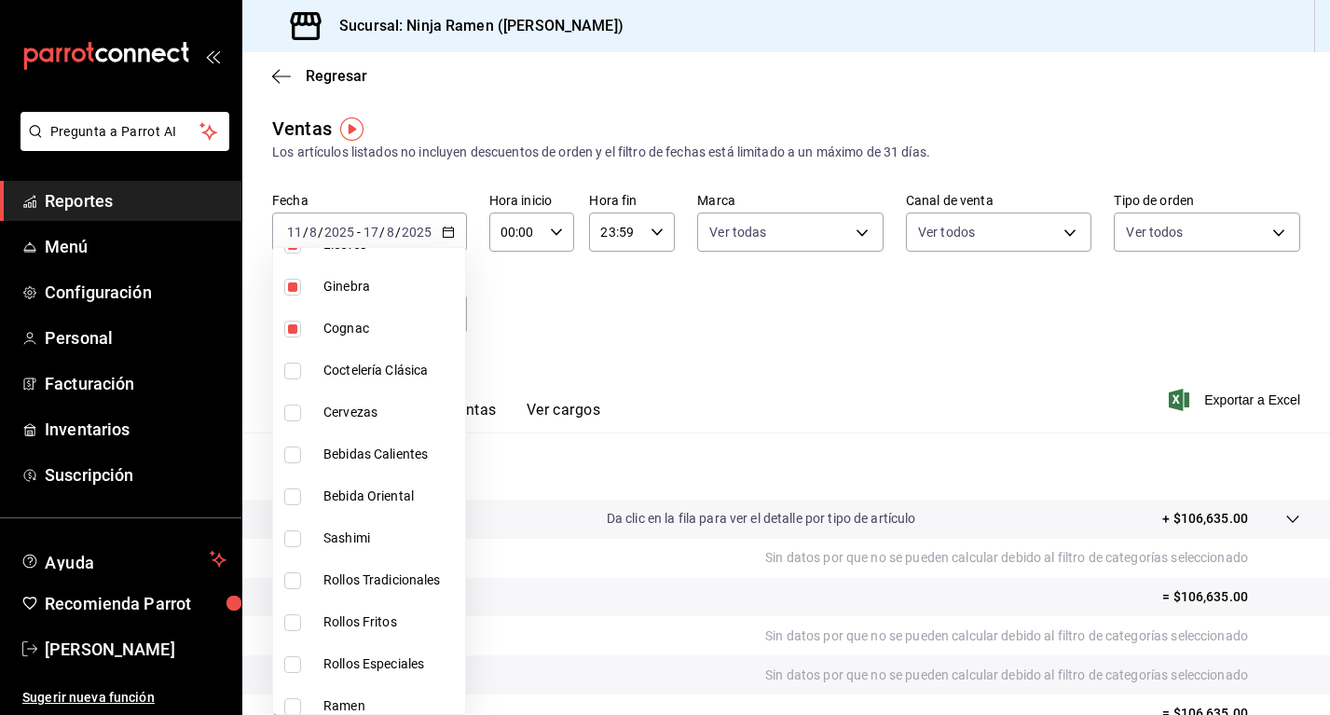
click at [370, 384] on li "Coctelería Clásica" at bounding box center [369, 371] width 192 height 42
type input "7cc8eb8b-6253-4619-bf5d-7890dd3620f5,dab5d3bb-769f-4ec7-af91-3c1ad7d0cbee,92d2d…"
checkbox input "true"
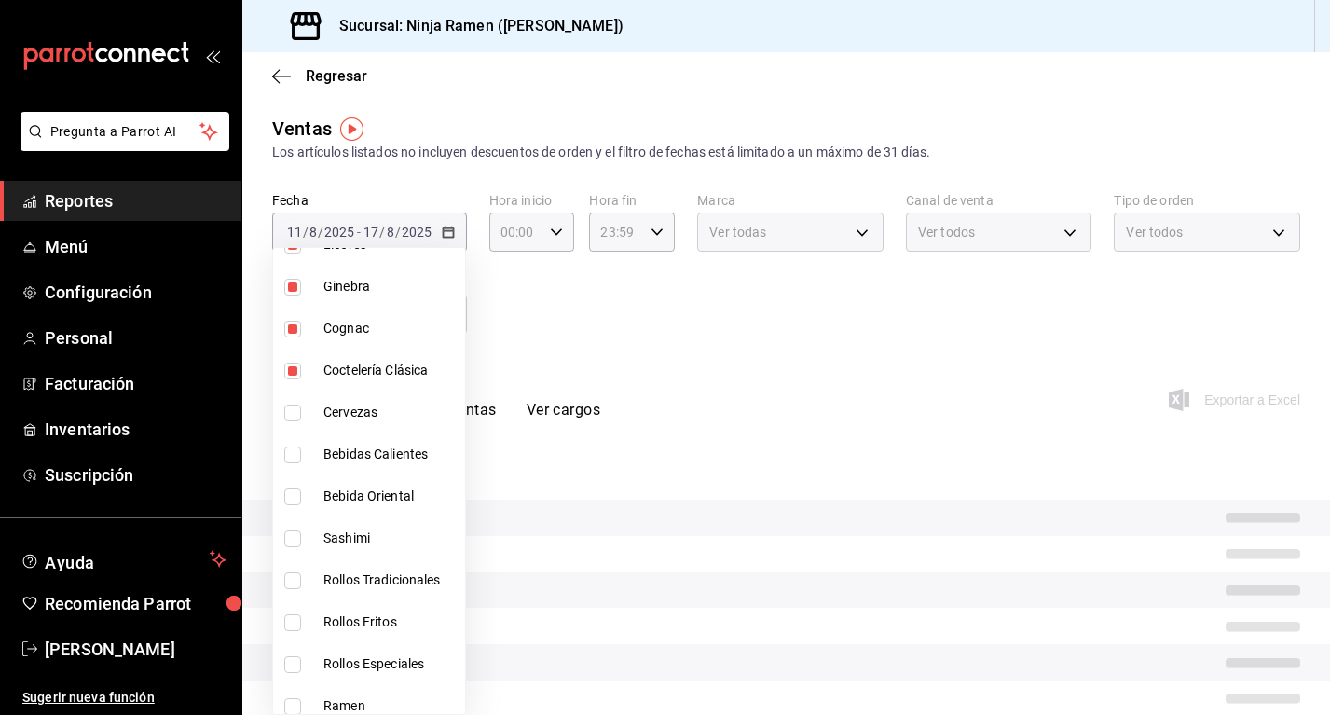
click at [372, 412] on span "Cervezas" at bounding box center [390, 413] width 134 height 20
type input "7cc8eb8b-6253-4619-bf5d-7890dd3620f5,dab5d3bb-769f-4ec7-af91-3c1ad7d0cbee,92d2d…"
checkbox input "true"
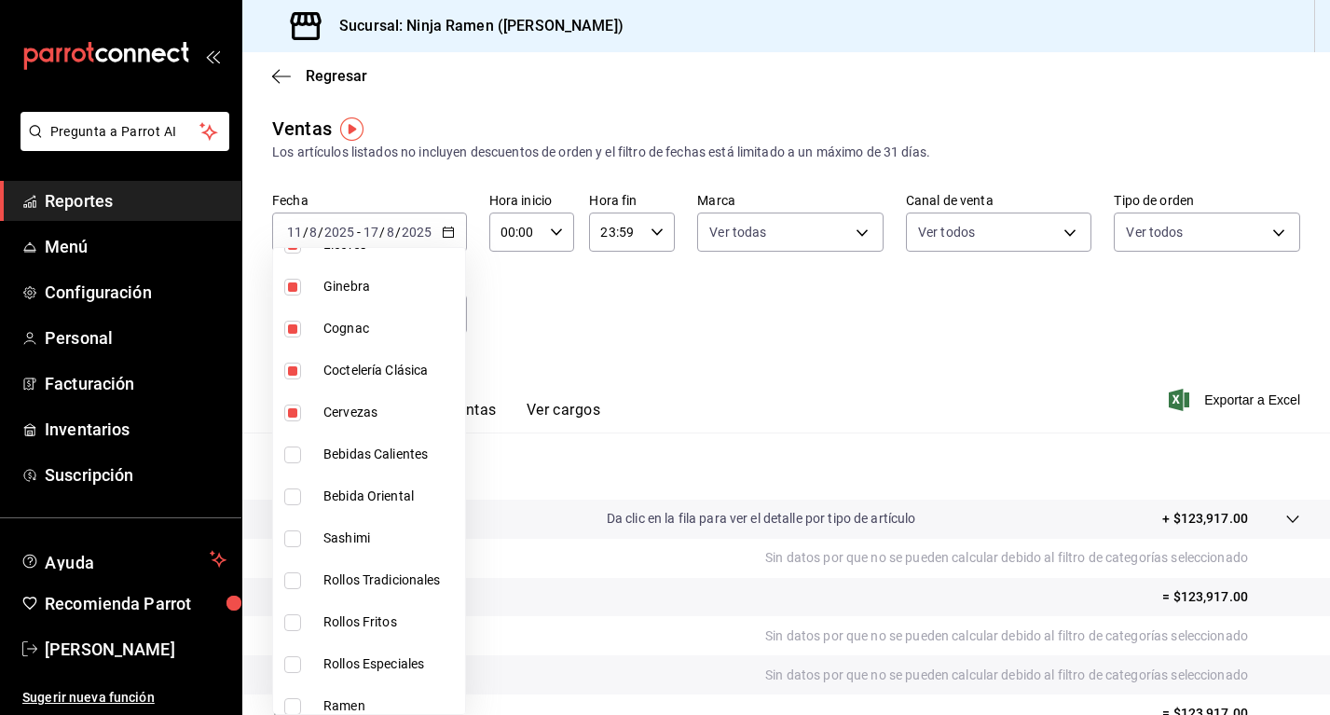
click at [371, 459] on span "Bebidas Calientes" at bounding box center [390, 455] width 134 height 20
type input "7cc8eb8b-6253-4619-bf5d-7890dd3620f5,dab5d3bb-769f-4ec7-af91-3c1ad7d0cbee,92d2d…"
checkbox input "true"
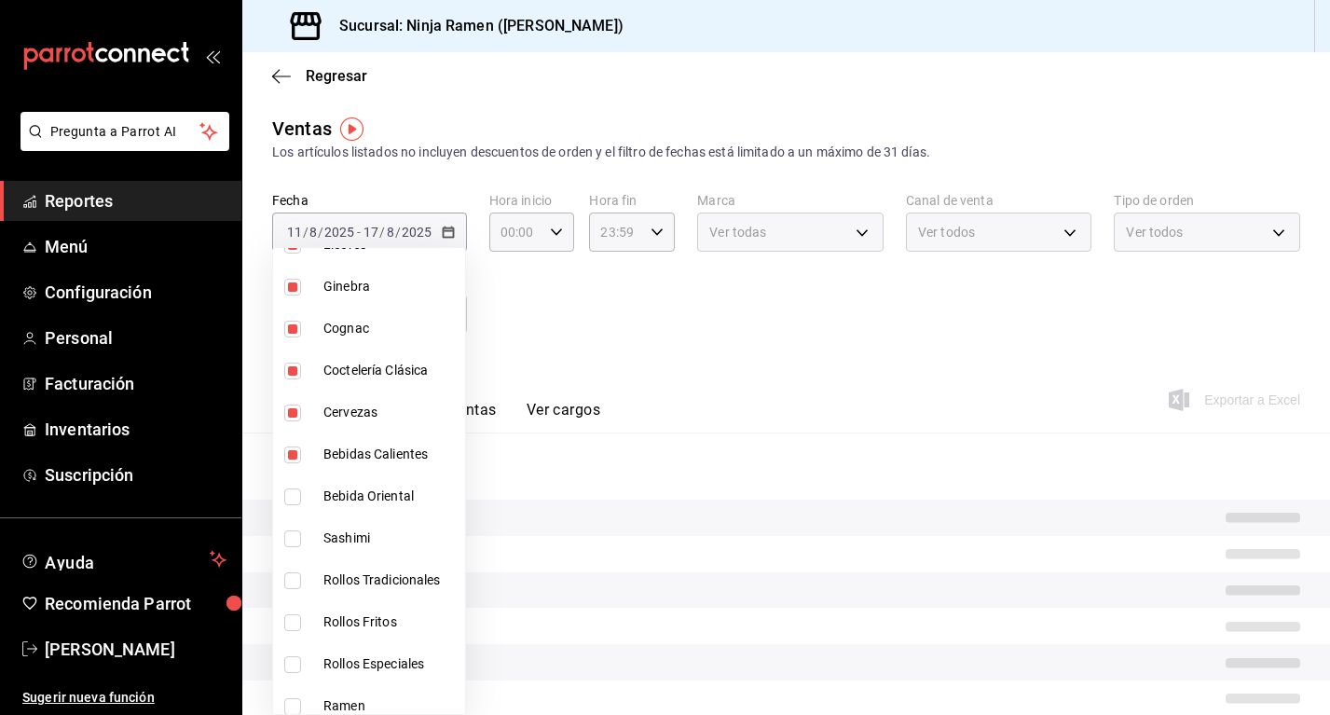
click at [375, 494] on span "Bebida Oriental" at bounding box center [390, 497] width 134 height 20
type input "7cc8eb8b-6253-4619-bf5d-7890dd3620f5,dab5d3bb-769f-4ec7-af91-3c1ad7d0cbee,92d2d…"
checkbox input "true"
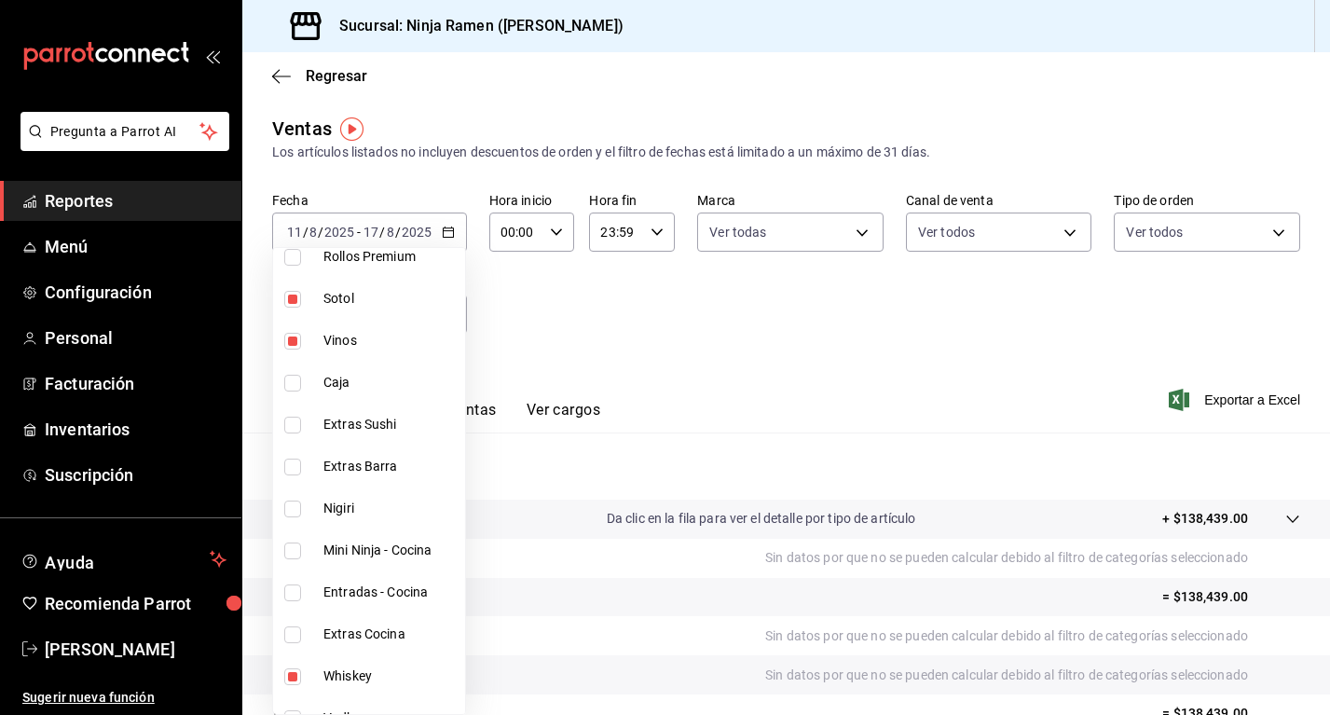
scroll to position [198, 0]
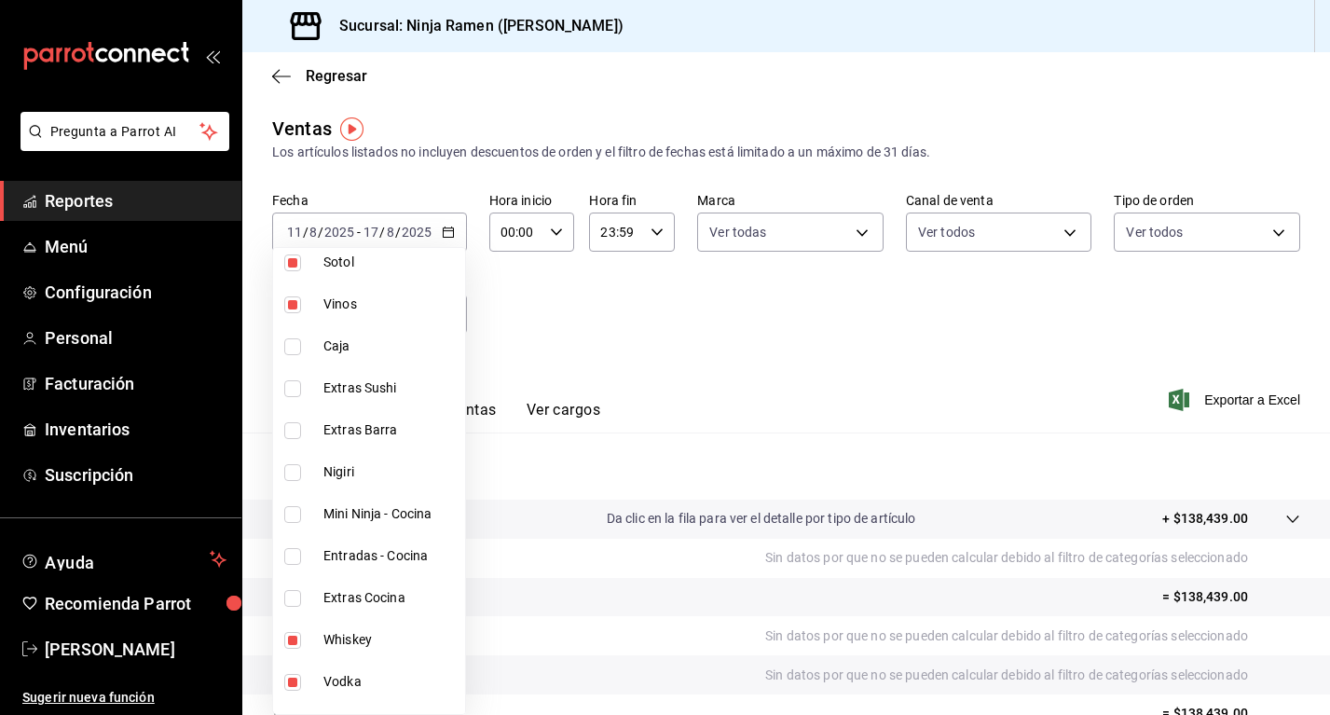
click at [435, 426] on span "Extras Barra" at bounding box center [390, 430] width 134 height 20
type input "7cc8eb8b-6253-4619-bf5d-7890dd3620f5,dab5d3bb-769f-4ec7-af91-3c1ad7d0cbee,92d2d…"
checkbox input "true"
click at [432, 430] on span "Extras Barra" at bounding box center [390, 430] width 134 height 20
type input "7cc8eb8b-6253-4619-bf5d-7890dd3620f5,dab5d3bb-769f-4ec7-af91-3c1ad7d0cbee,92d2d…"
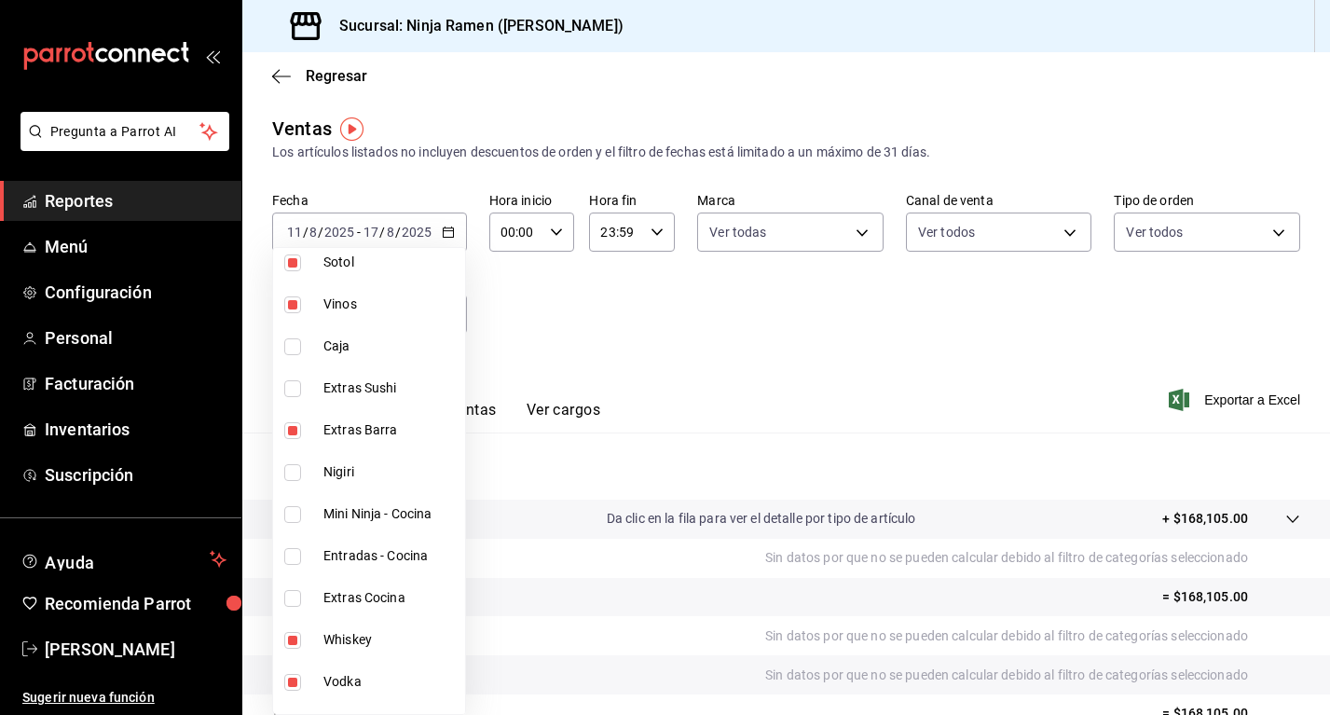
checkbox input "false"
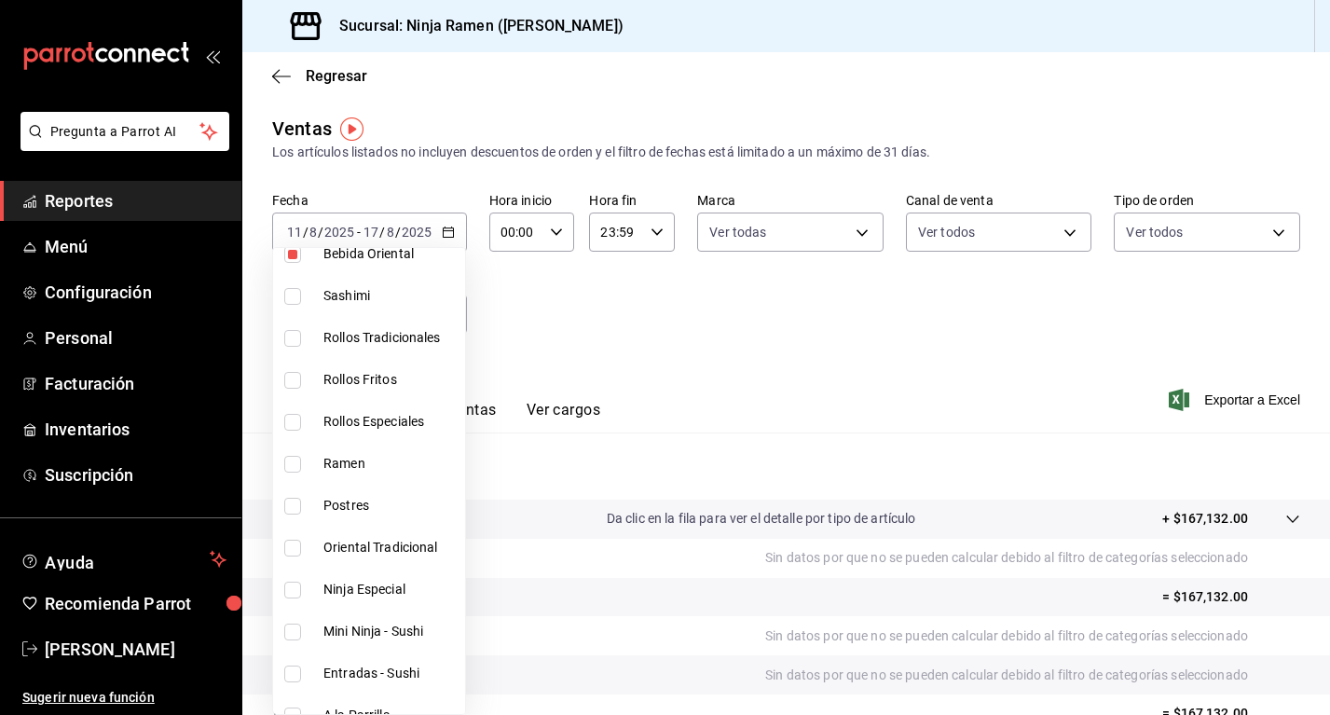
scroll to position [1235, 0]
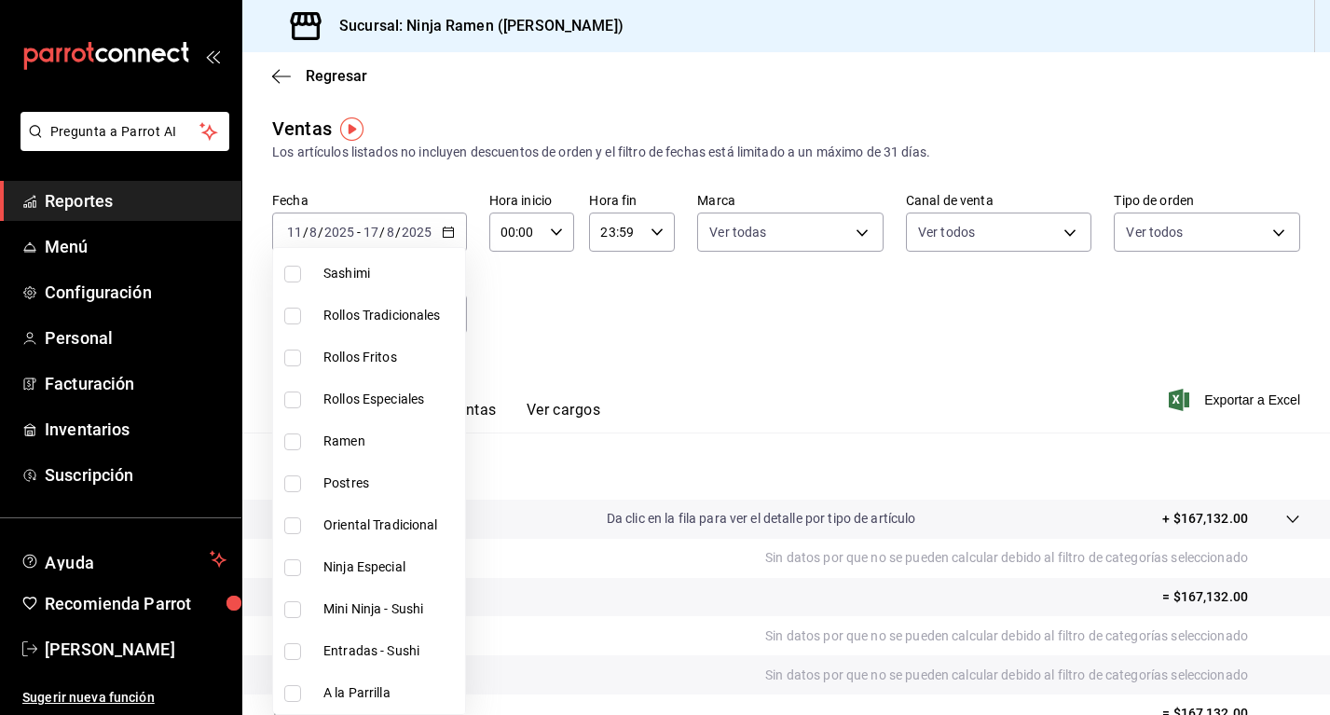
drag, startPoint x: 459, startPoint y: 445, endPoint x: 476, endPoint y: 519, distance: 76.6
click at [1200, 396] on div at bounding box center [665, 357] width 1330 height 715
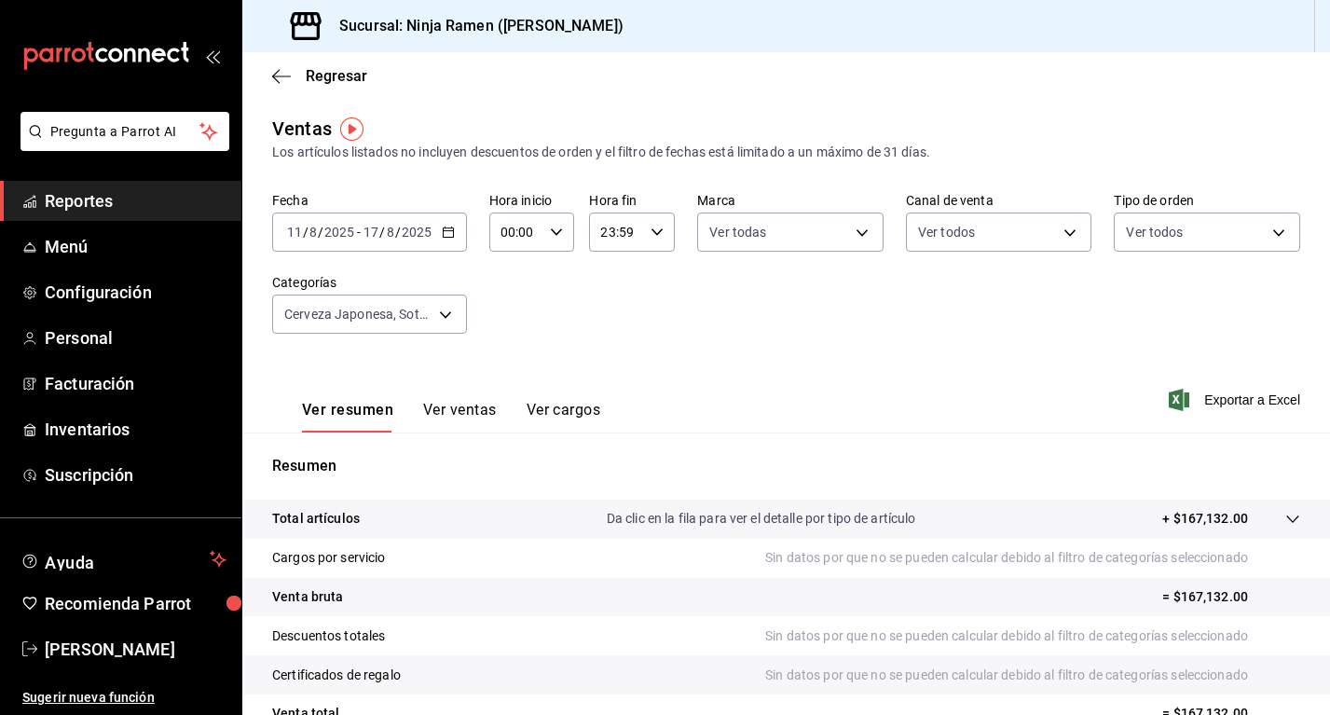
click at [1200, 396] on span "Exportar a Excel" at bounding box center [1237, 400] width 128 height 22
click at [1018, 77] on div "Regresar" at bounding box center [786, 76] width 1088 height 48
